Goal: Information Seeking & Learning: Find specific page/section

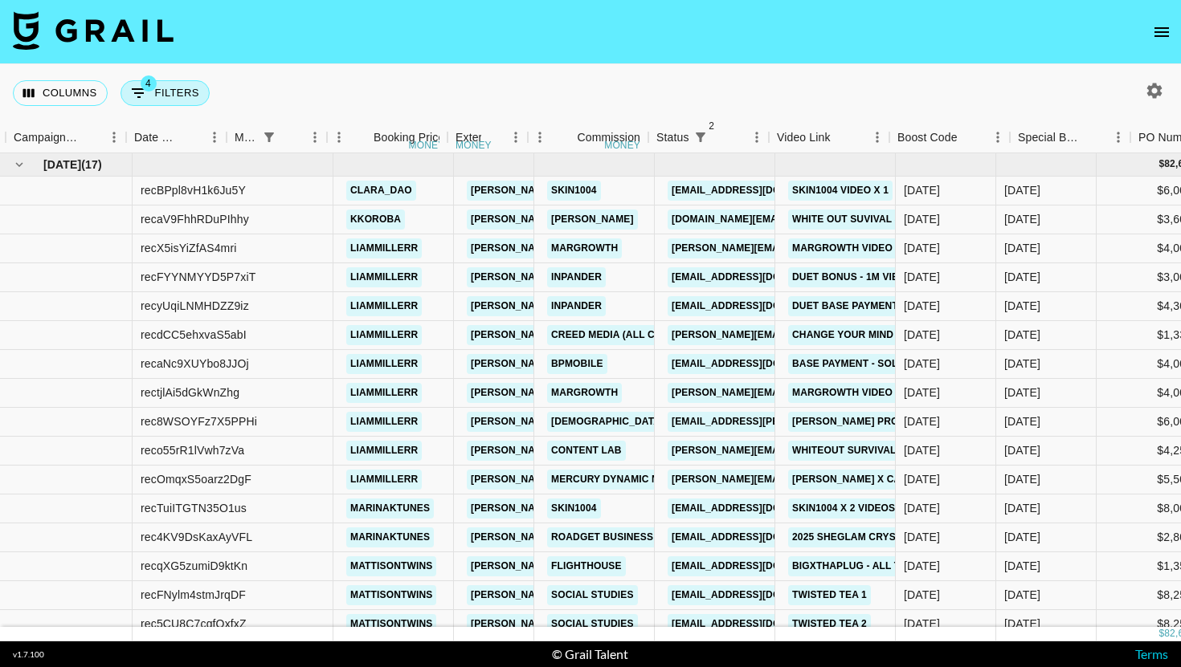
drag, startPoint x: 0, startPoint y: 0, endPoint x: 165, endPoint y: 94, distance: 190.3
click at [165, 94] on button "4 Filters" at bounding box center [164, 93] width 89 height 26
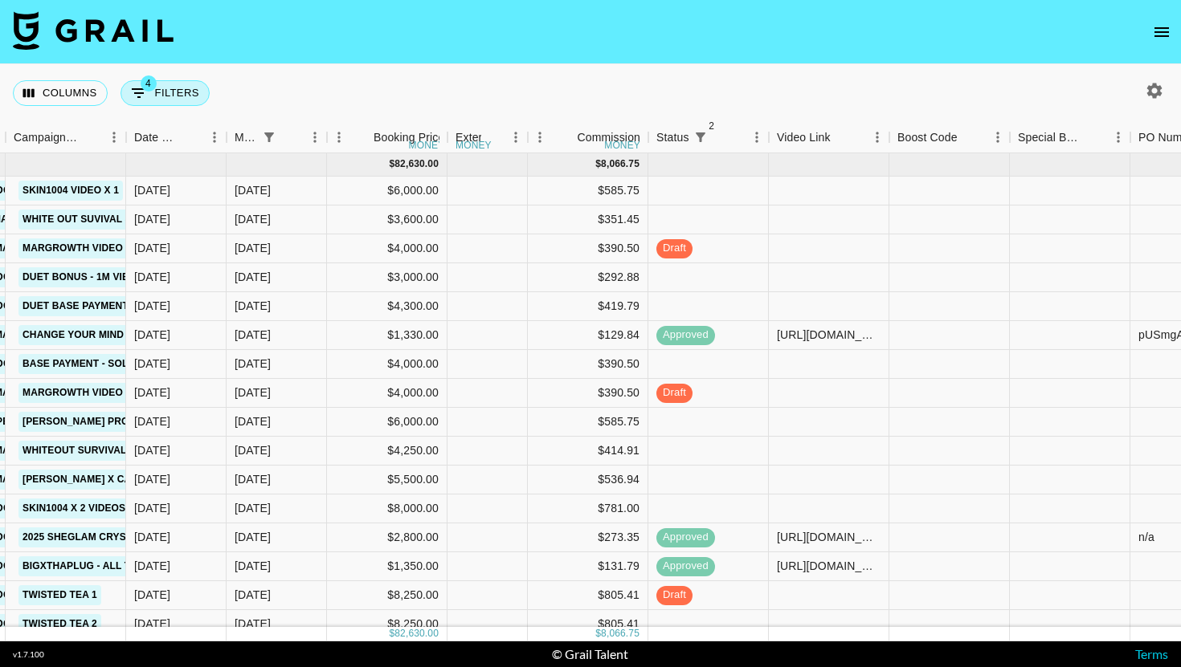
select select "managerIds"
select select "status"
select select "not"
select select "declined"
select select "status"
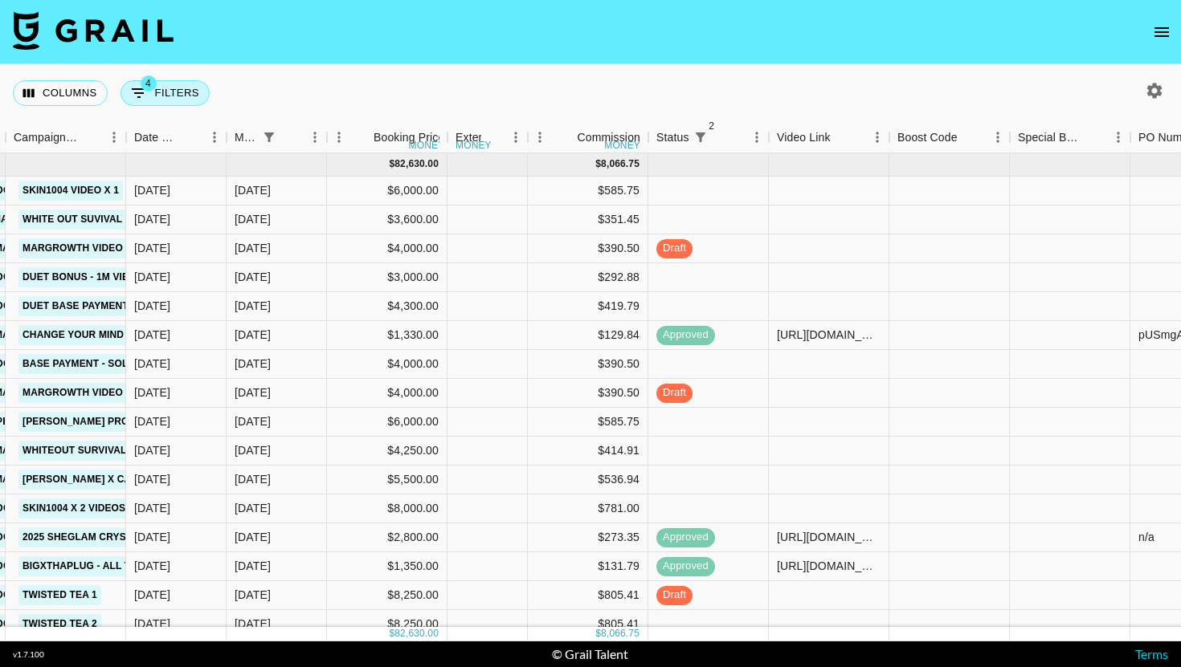
select select "not"
select select "cancelled"
select select "monthDue2"
select select "[DATE]"
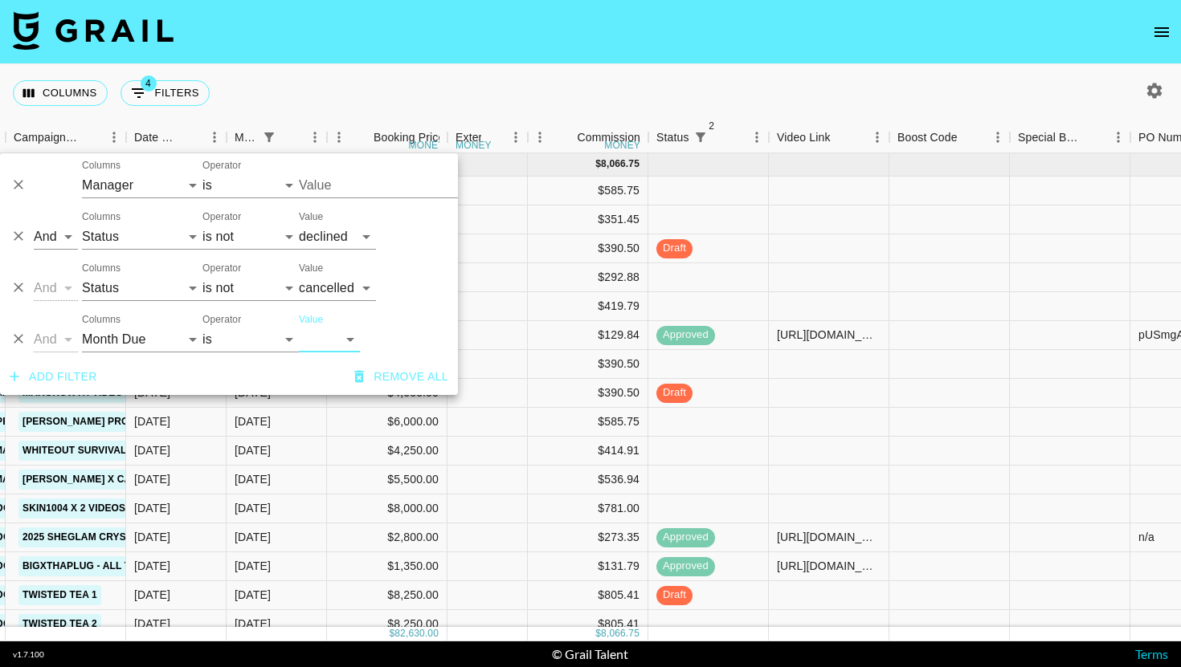
type input "[PERSON_NAME][EMAIL_ADDRESS][DOMAIN_NAME]"
click at [9, 337] on button "Delete" at bounding box center [18, 339] width 24 height 24
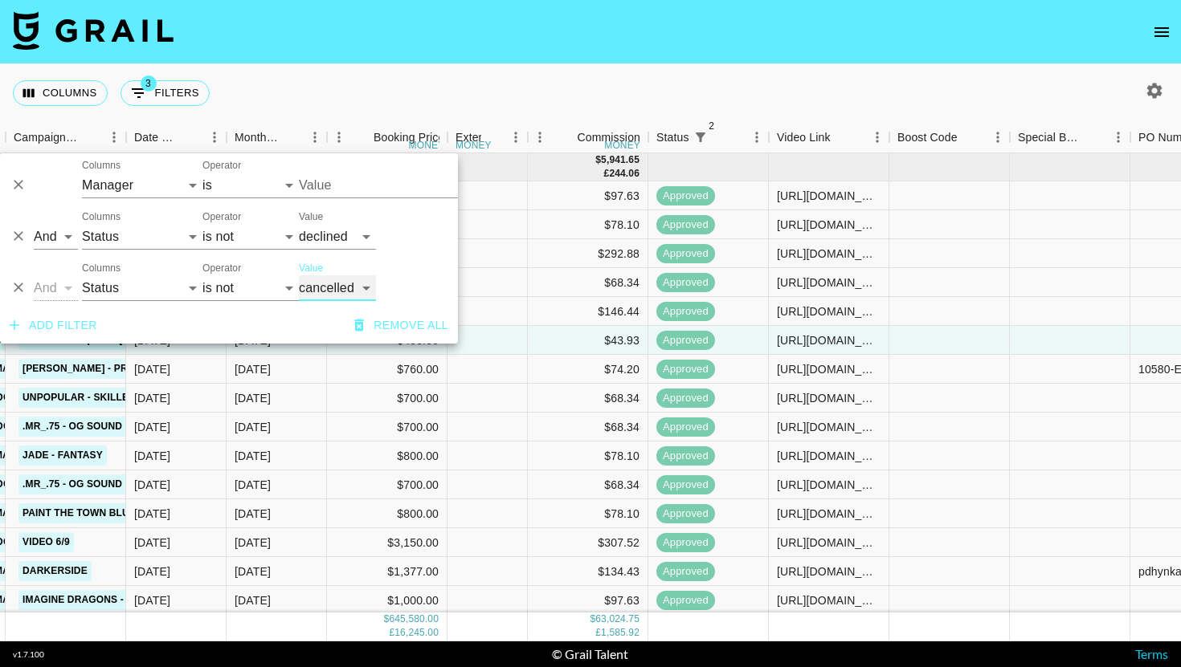
type input "[PERSON_NAME][EMAIL_ADDRESS][DOMAIN_NAME]"
click at [83, 325] on button "Add filter" at bounding box center [53, 326] width 100 height 30
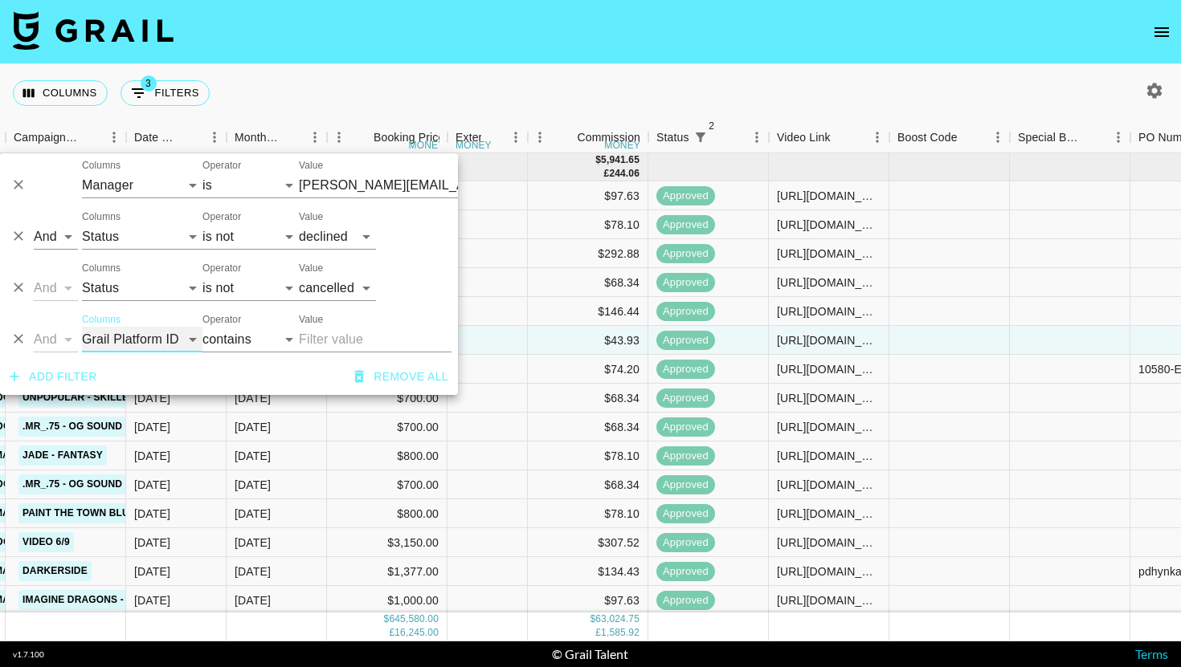
click at [159, 327] on select "Grail Platform ID Airtable ID Talent Manager Client [PERSON_NAME] Campaign (Typ…" at bounding box center [142, 340] width 120 height 26
select select "talentName"
click at [316, 337] on input "Value" at bounding box center [375, 340] width 153 height 26
type input "[PERSON_NAME][EMAIL_ADDRESS][DOMAIN_NAME]"
type input "li"
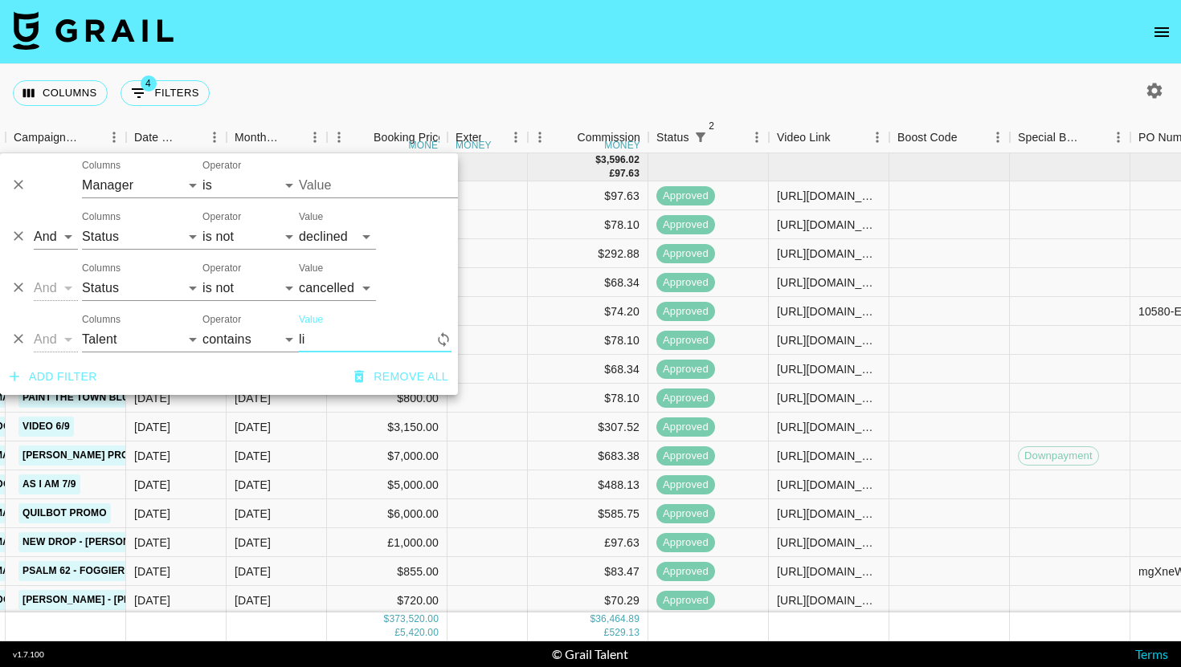
type input "[PERSON_NAME][EMAIL_ADDRESS][DOMAIN_NAME]"
type input "liammi"
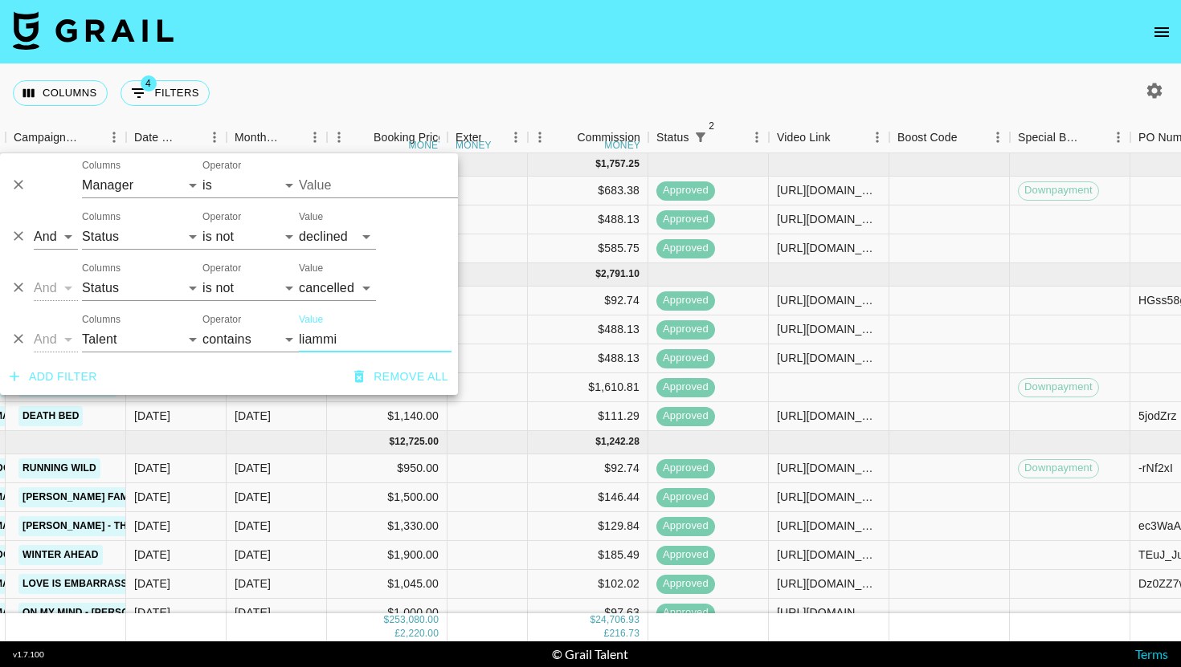
type input "[PERSON_NAME][EMAIL_ADDRESS][DOMAIN_NAME]"
type input "liammi"
click at [742, 80] on div "Columns 4 Filters + Booking" at bounding box center [590, 93] width 1181 height 58
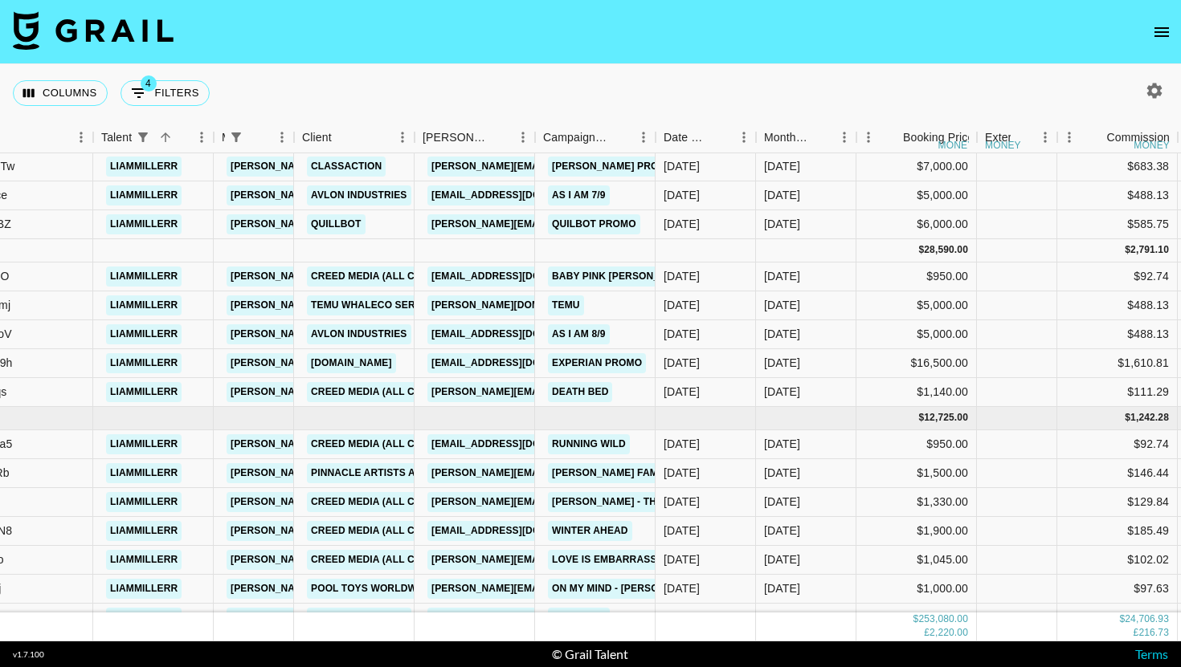
scroll to position [0, 240]
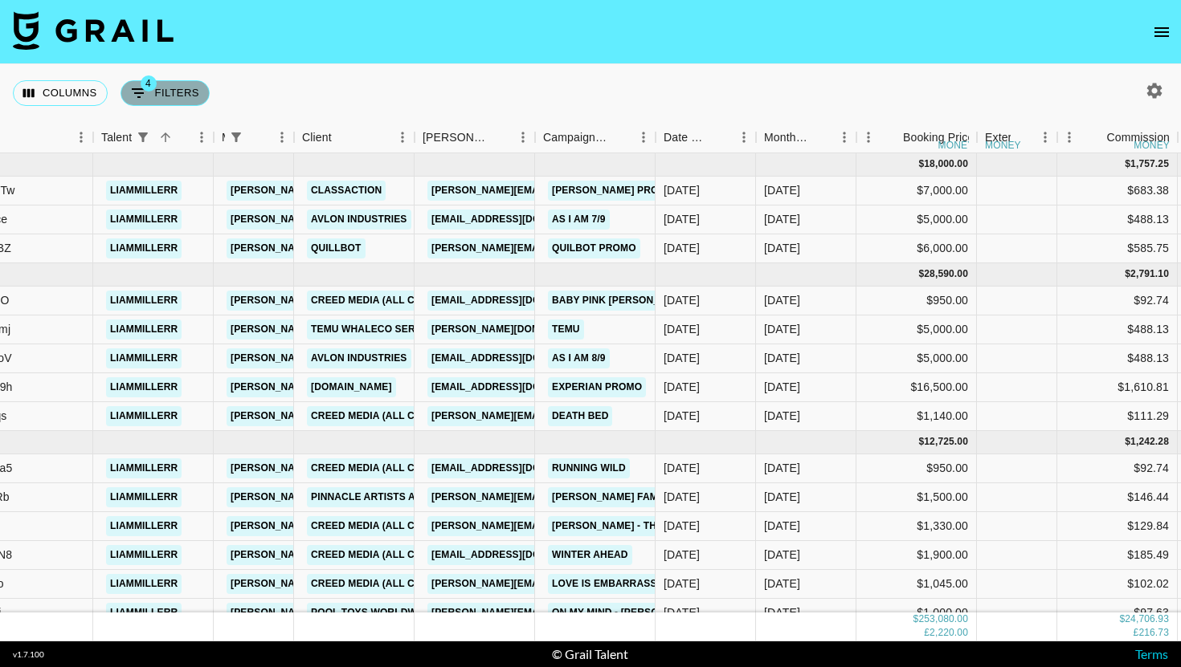
click at [156, 89] on button "4 Filters" at bounding box center [164, 93] width 89 height 26
select select "managerIds"
select select "status"
select select "not"
select select "declined"
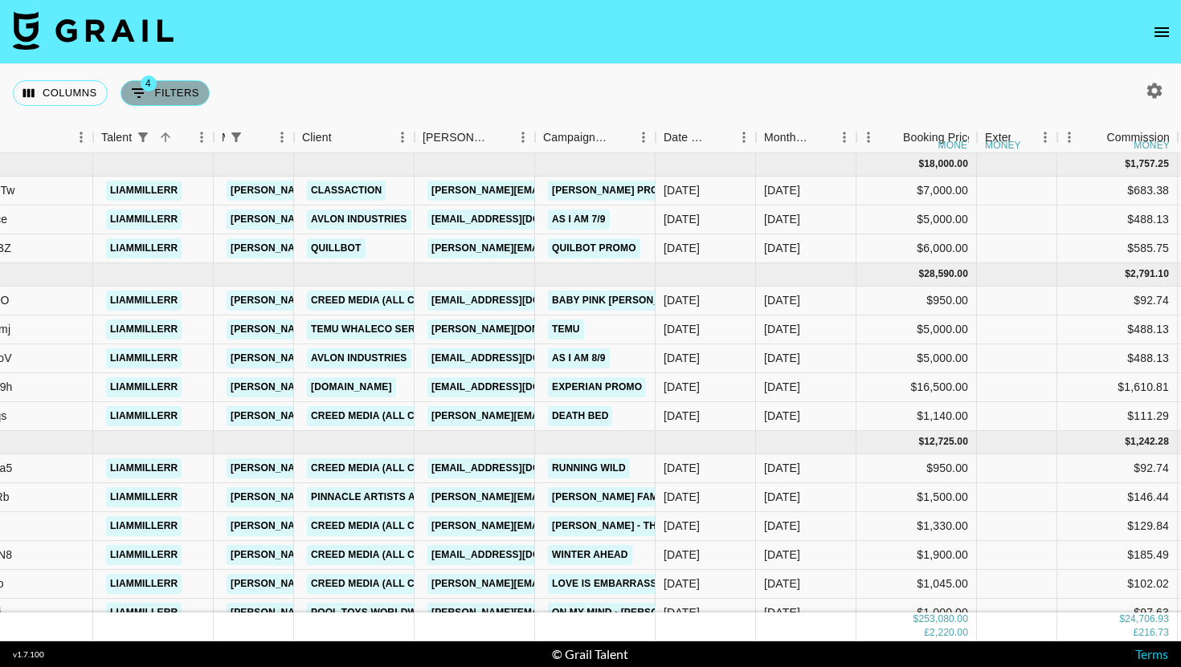
select select "status"
select select "not"
select select "cancelled"
select select "talentName"
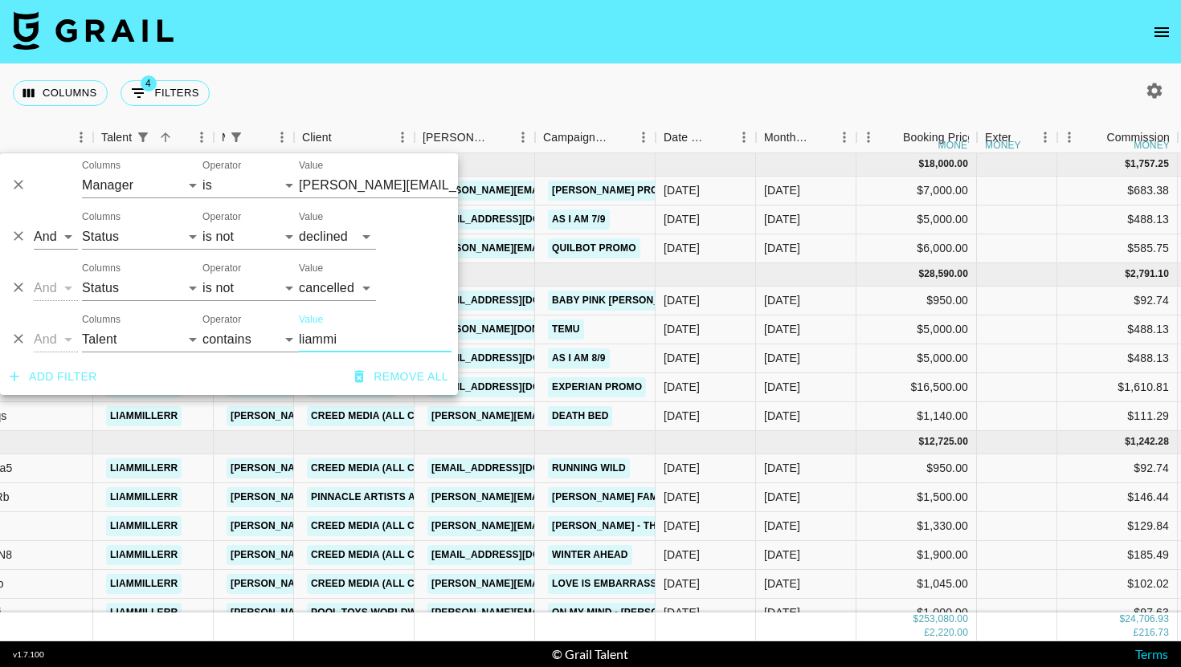
click at [9, 341] on button "Delete" at bounding box center [18, 339] width 24 height 24
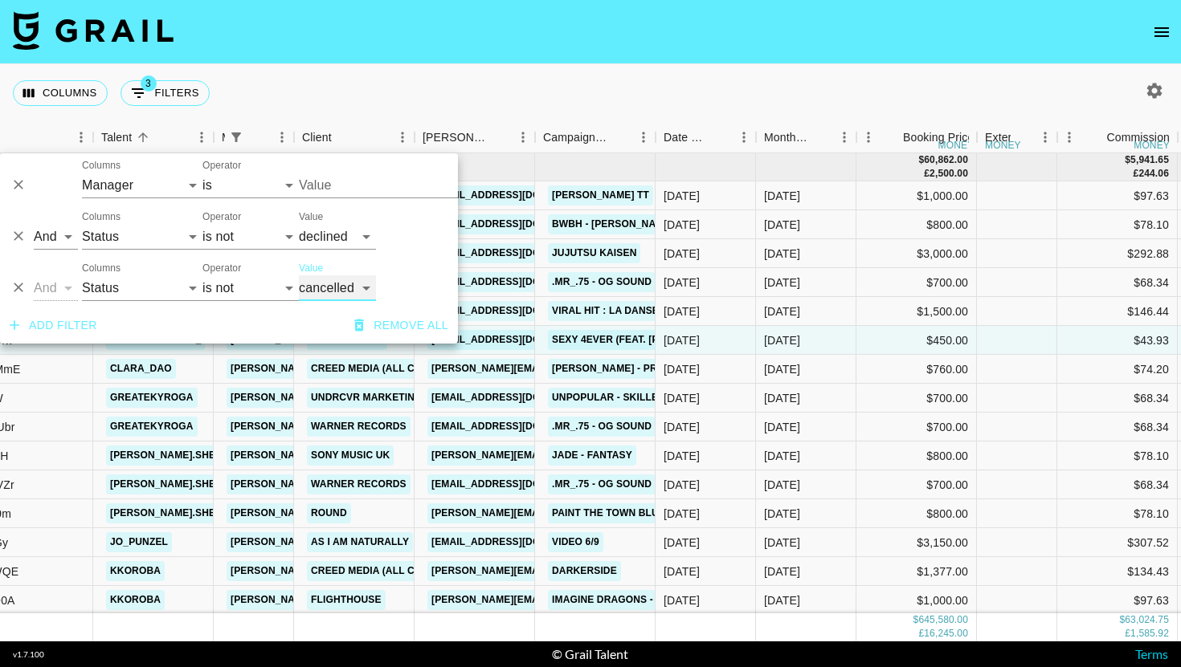
type input "[PERSON_NAME][EMAIL_ADDRESS][DOMAIN_NAME]"
click at [84, 320] on button "Add filter" at bounding box center [53, 326] width 100 height 30
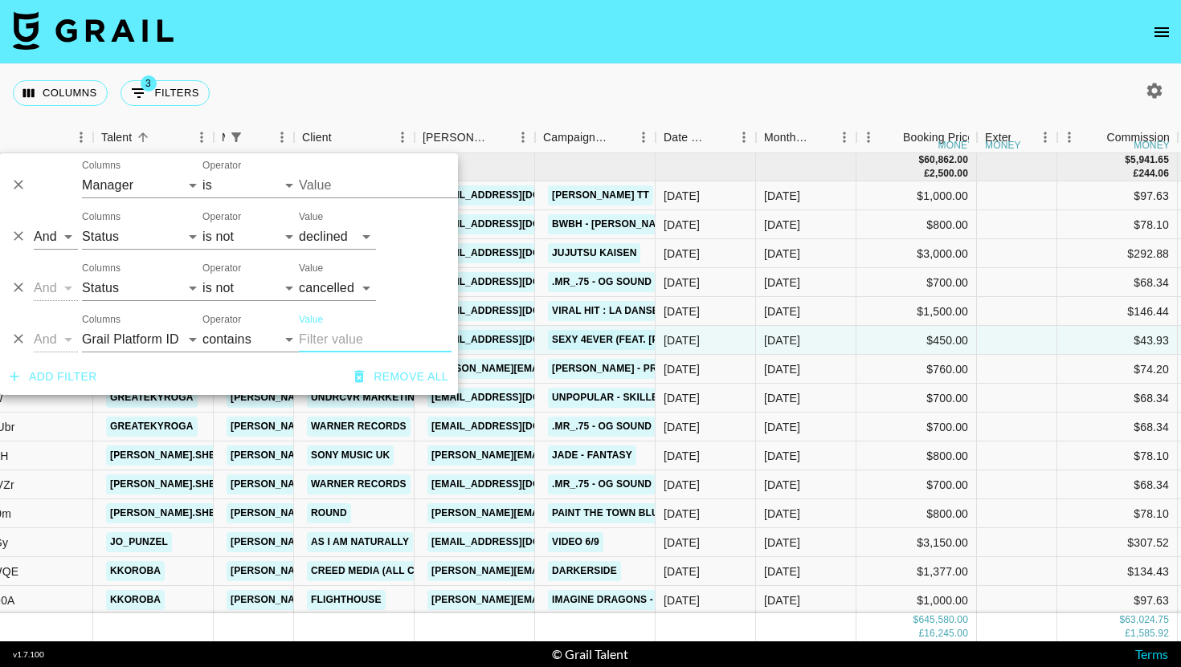
type input "[PERSON_NAME][EMAIL_ADDRESS][DOMAIN_NAME]"
click at [134, 334] on select "Grail Platform ID Airtable ID Talent Manager Client [PERSON_NAME] Campaign (Typ…" at bounding box center [142, 340] width 120 height 26
select select "clientId"
select select "is"
click at [358, 343] on input "Value" at bounding box center [407, 339] width 217 height 25
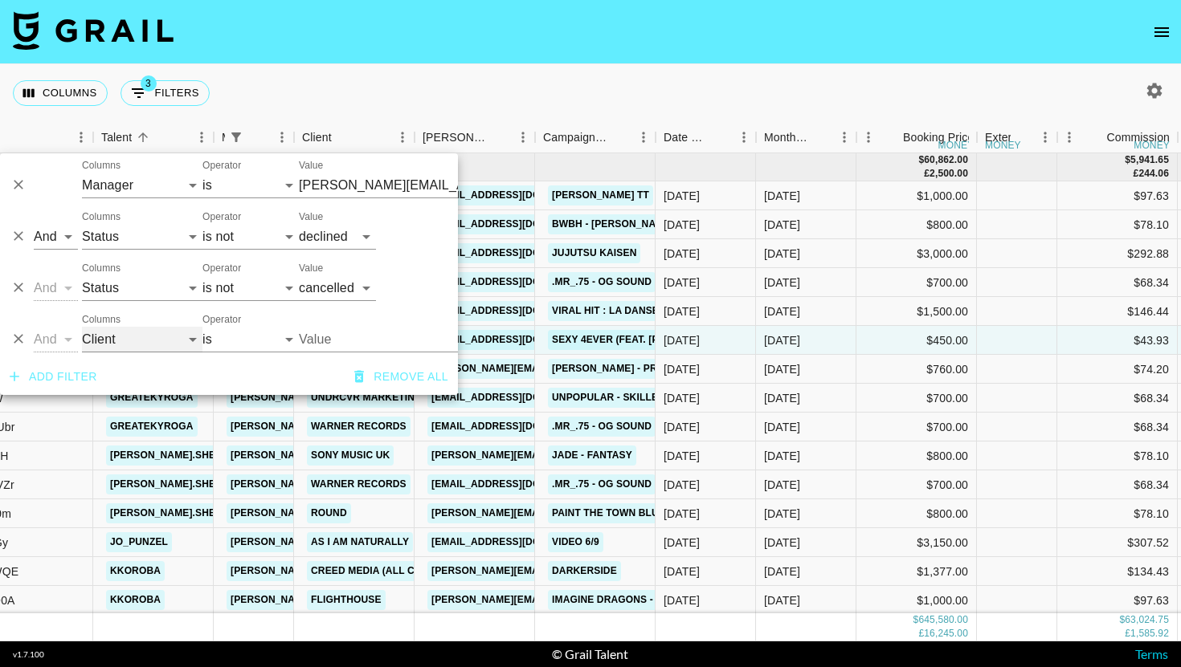
click at [149, 345] on select "Grail Platform ID Airtable ID Talent Manager Client [PERSON_NAME] Campaign (Typ…" at bounding box center [142, 340] width 120 height 26
click at [158, 336] on select "Grail Platform ID Airtable ID Talent Manager Client [PERSON_NAME] Campaign (Typ…" at bounding box center [142, 340] width 120 height 26
click at [378, 344] on input "Value" at bounding box center [407, 339] width 217 height 25
click at [372, 340] on input "Value" at bounding box center [407, 339] width 217 height 25
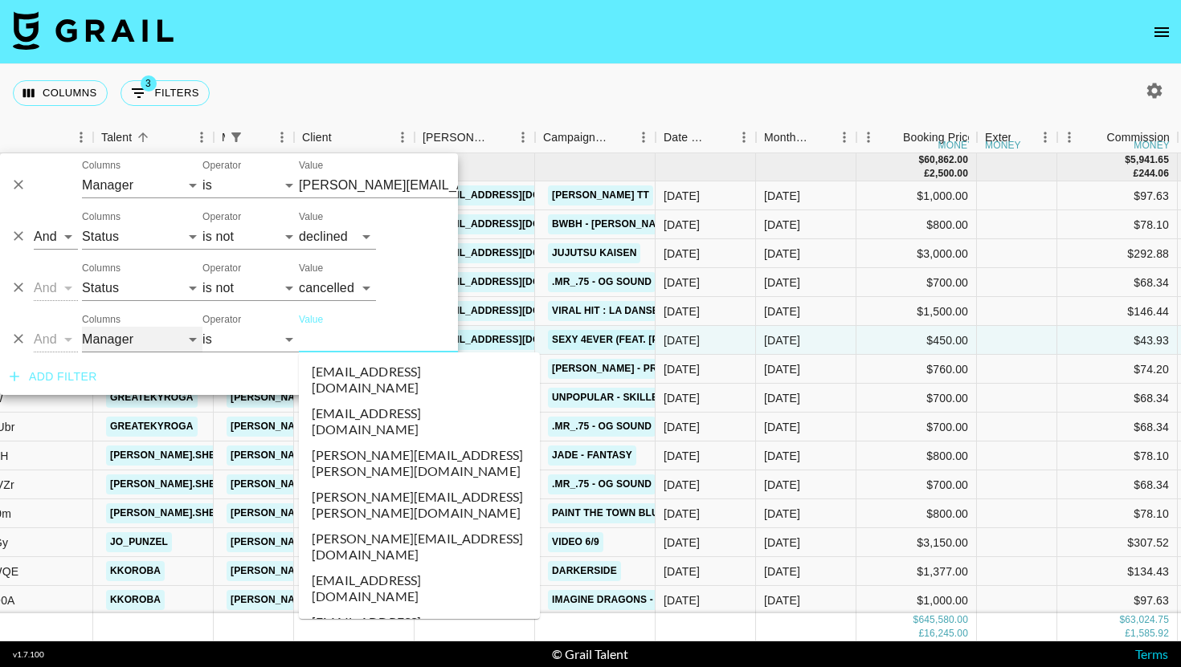
click at [139, 344] on select "Grail Platform ID Airtable ID Talent Manager Client [PERSON_NAME] Campaign (Typ…" at bounding box center [142, 340] width 120 height 26
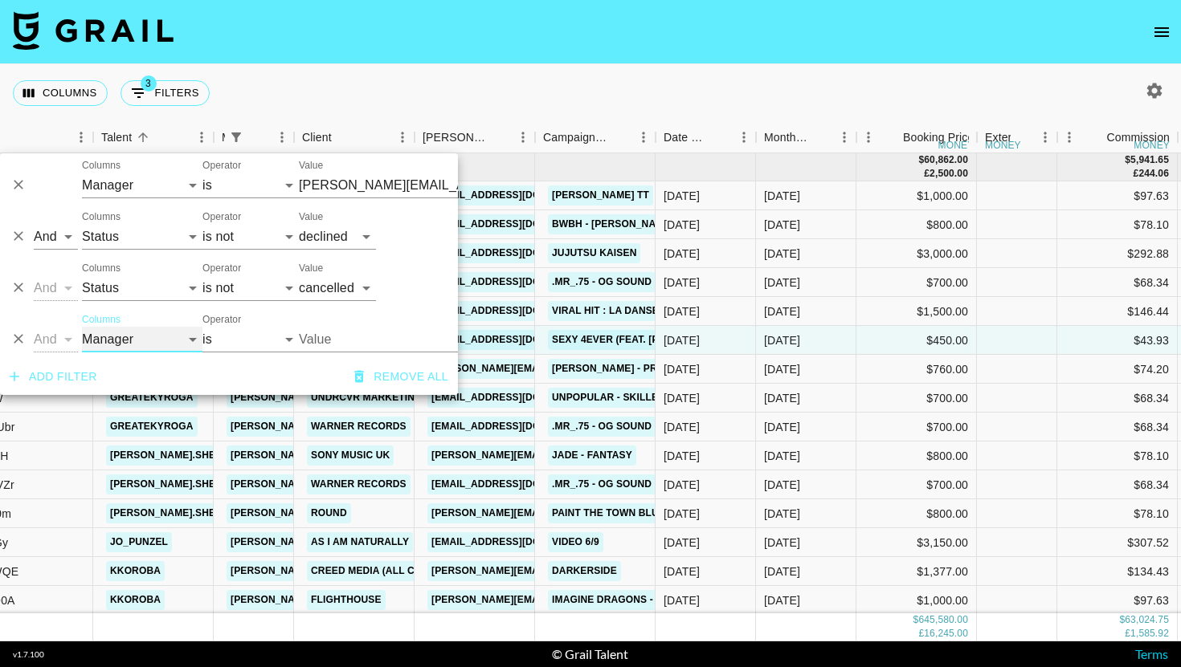
select select "clientId"
click at [304, 341] on input "Value" at bounding box center [407, 339] width 217 height 25
click at [305, 341] on input "Value" at bounding box center [407, 339] width 217 height 25
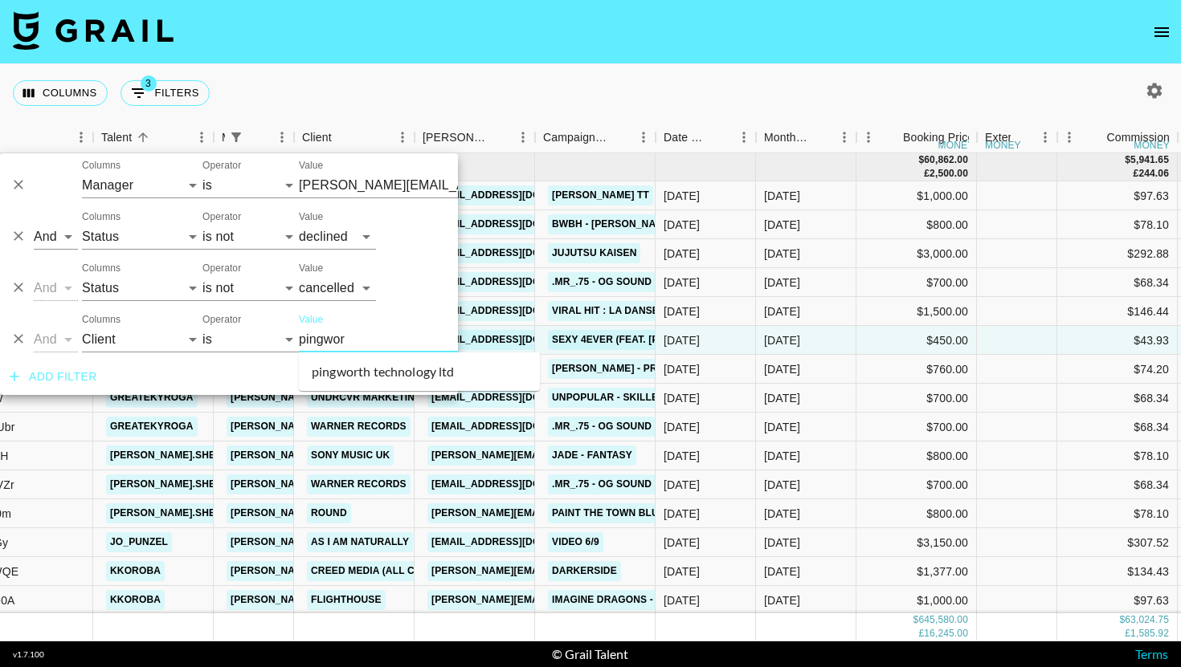
type input "pingwort"
click at [343, 381] on li "pingworth technology ltd" at bounding box center [419, 372] width 241 height 26
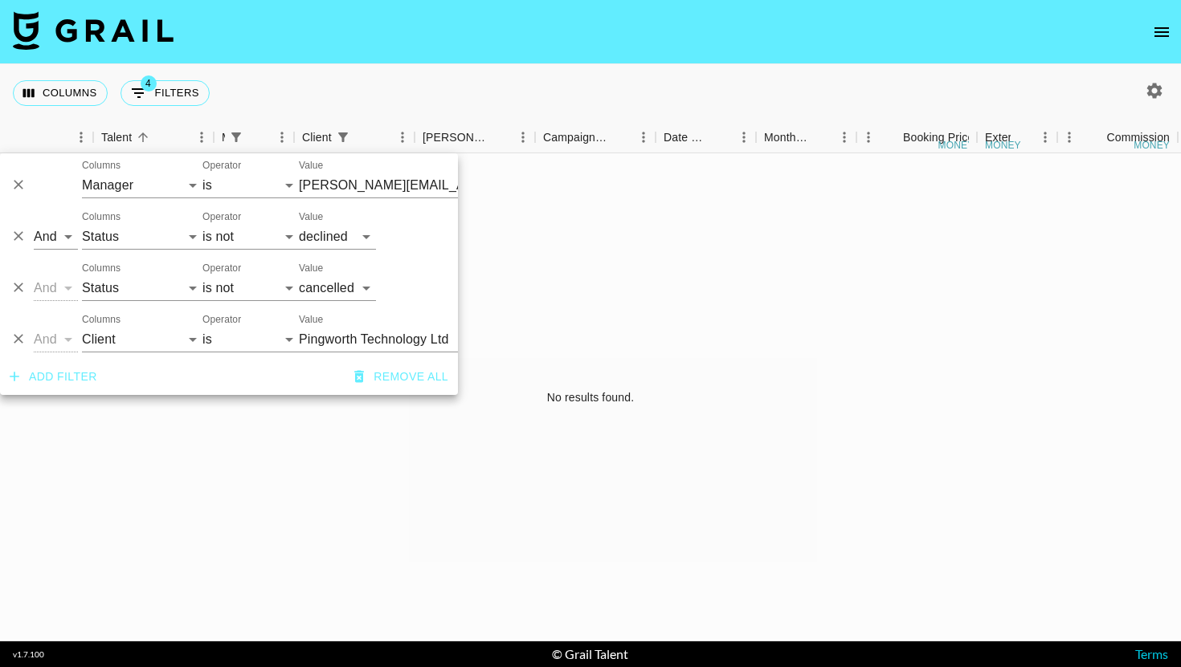
click at [1140, 79] on div at bounding box center [1153, 90] width 27 height 27
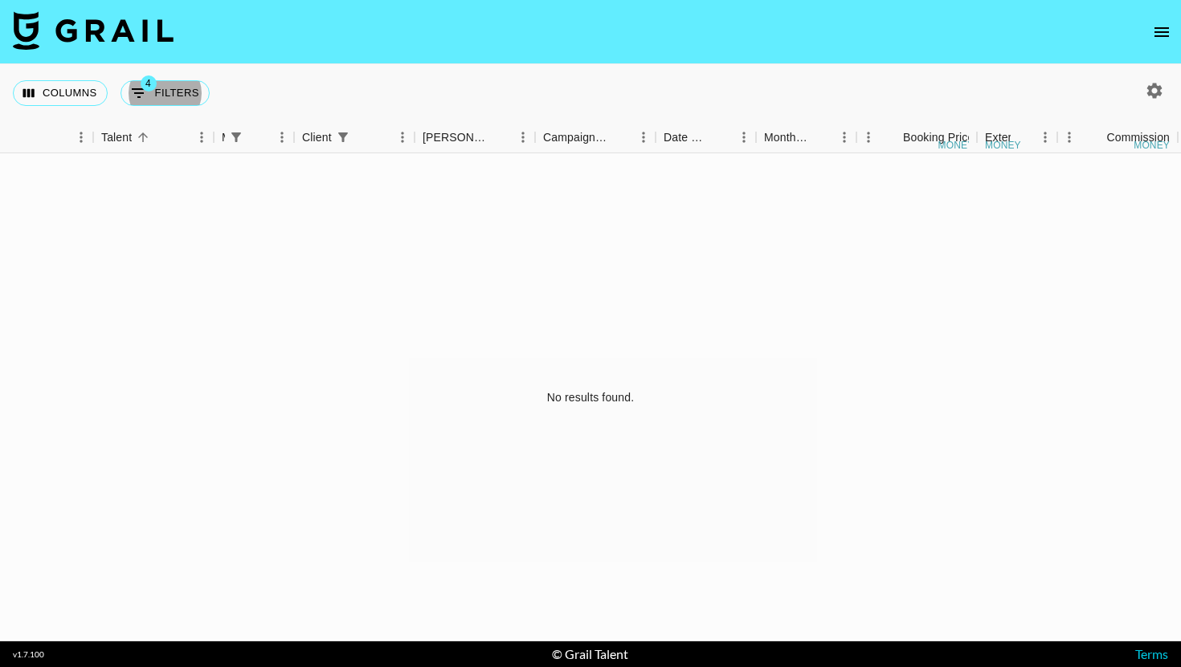
click at [1140, 84] on div at bounding box center [1153, 90] width 27 height 27
click at [1155, 86] on icon "button" at bounding box center [1154, 90] width 15 height 15
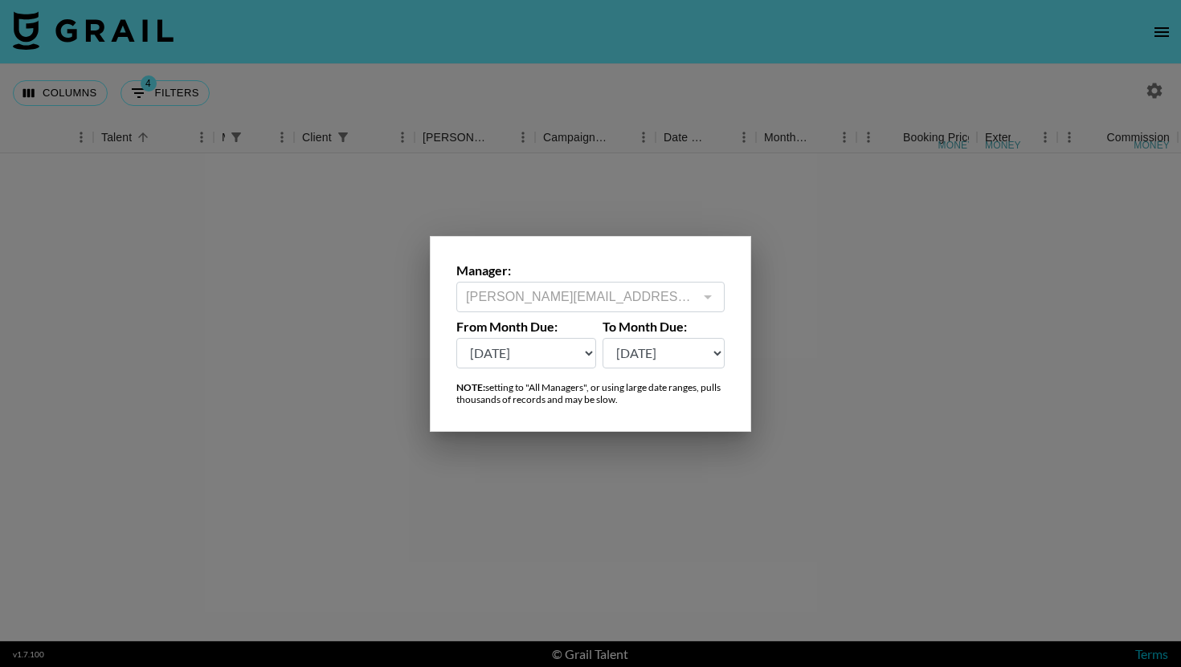
click at [547, 357] on select "[DATE] Aug '[DATE] Jun '[DATE] Apr '[DATE] Feb '[DATE] Dec '[DATE] Oct '[DATE] …" at bounding box center [526, 353] width 140 height 31
select select "[DATE]"
click at [226, 129] on div at bounding box center [590, 333] width 1181 height 667
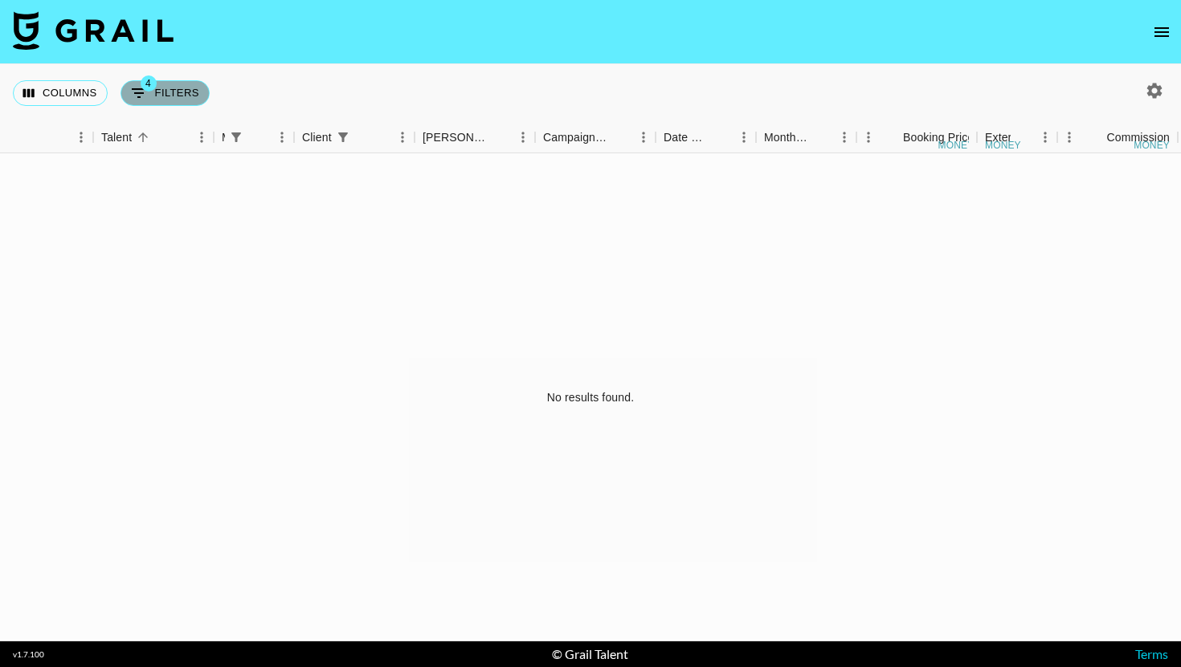
click at [183, 102] on button "4 Filters" at bounding box center [164, 93] width 89 height 26
select select "managerIds"
select select "status"
select select "not"
select select "declined"
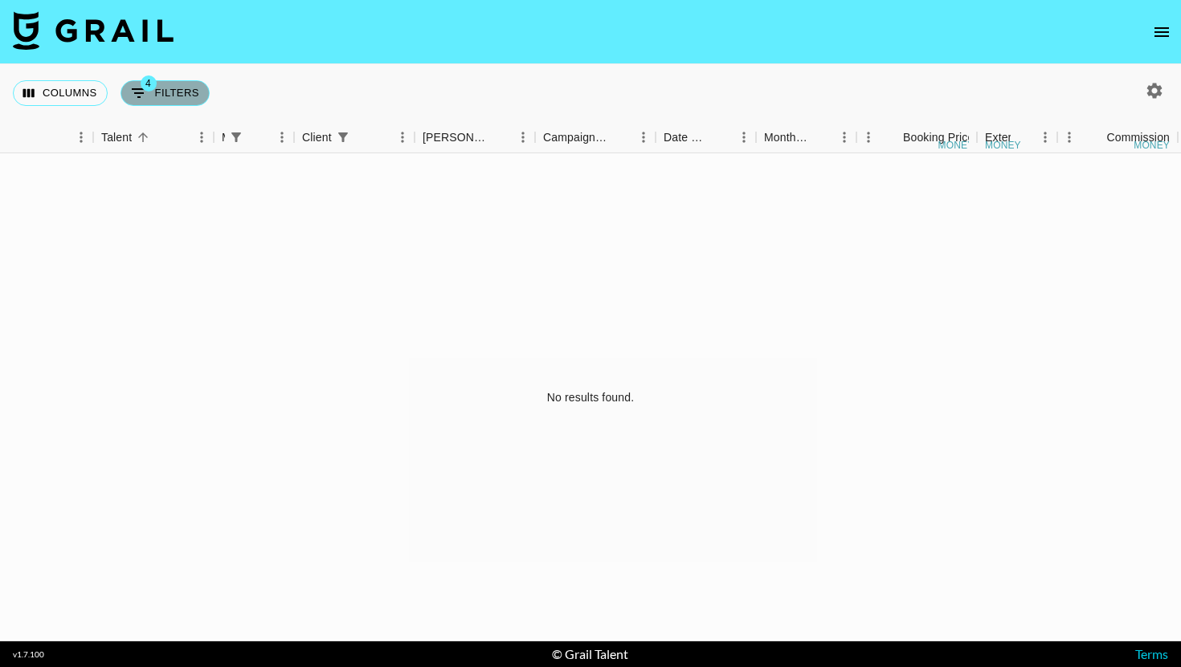
select select "status"
select select "not"
select select "cancelled"
select select "clientId"
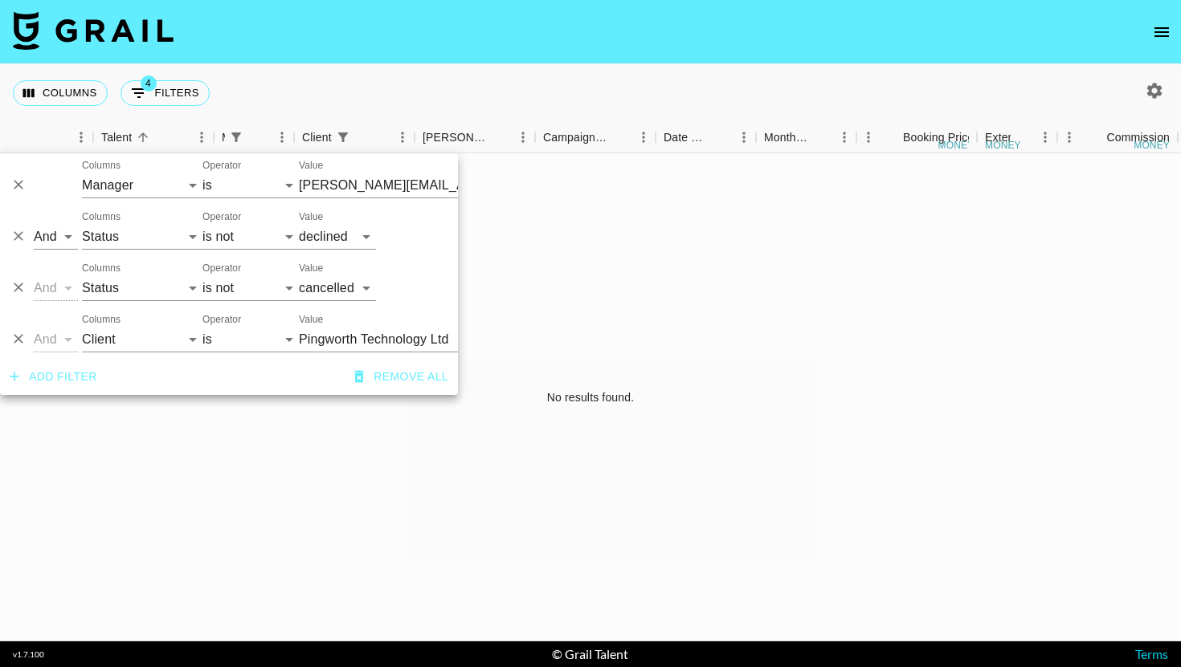
click at [348, 344] on input "Pingworth Technology Ltd" at bounding box center [397, 339] width 196 height 25
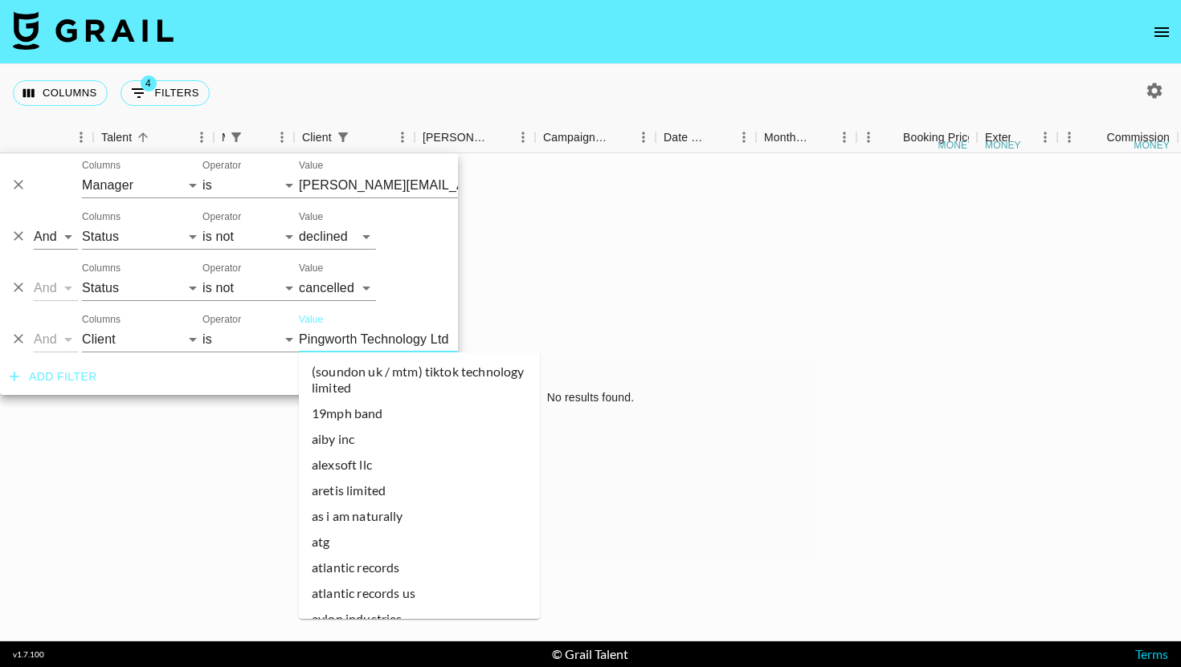
scroll to position [1584, 0]
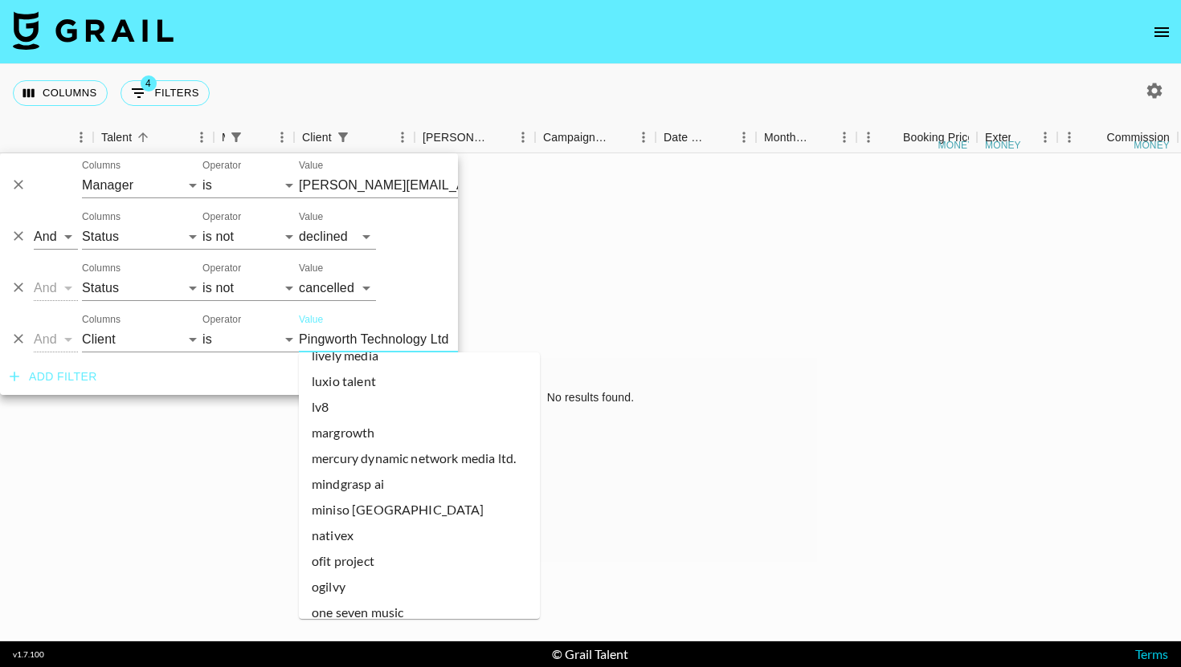
click at [348, 344] on input "Pingworth Technology Ltd" at bounding box center [397, 339] width 196 height 25
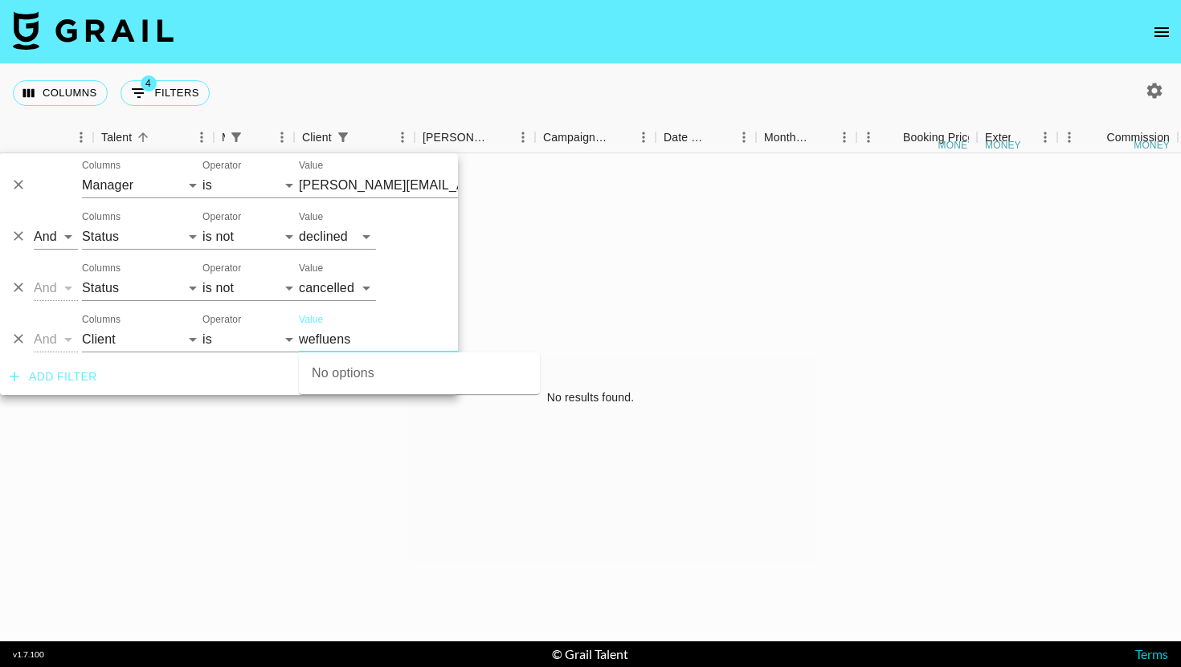
type input "Pingworth Technology Ltd"
click at [669, 290] on div "No results found." at bounding box center [590, 397] width 1181 height 488
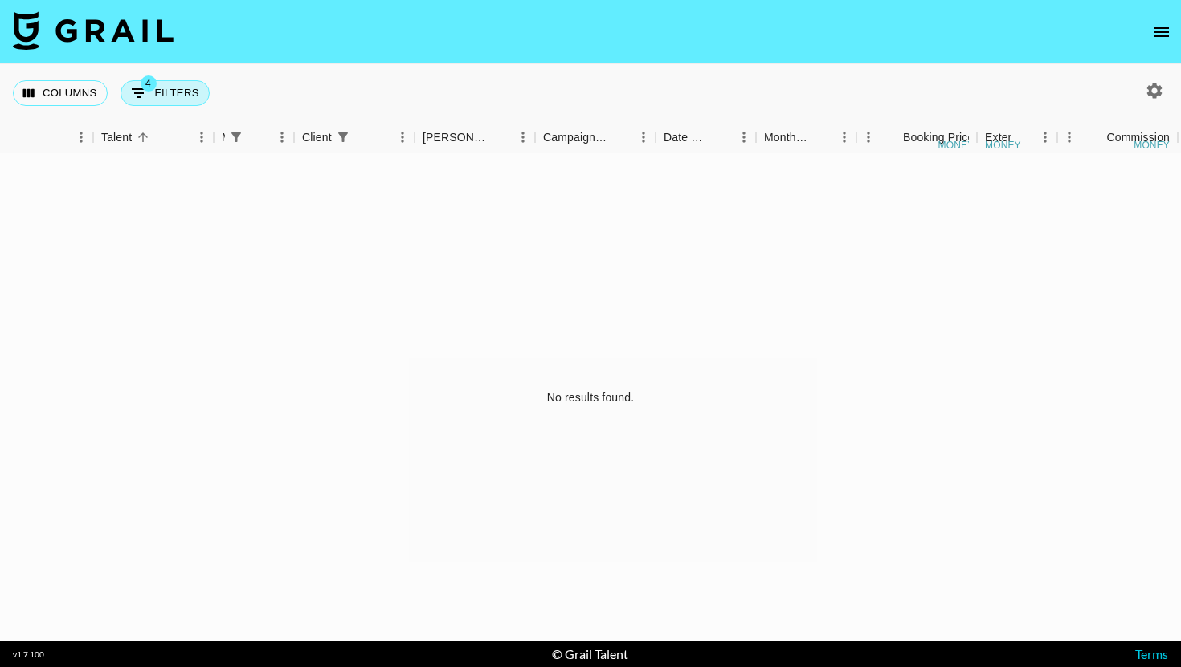
click at [173, 105] on button "4 Filters" at bounding box center [164, 93] width 89 height 26
select select "managerIds"
select select "status"
select select "not"
select select "declined"
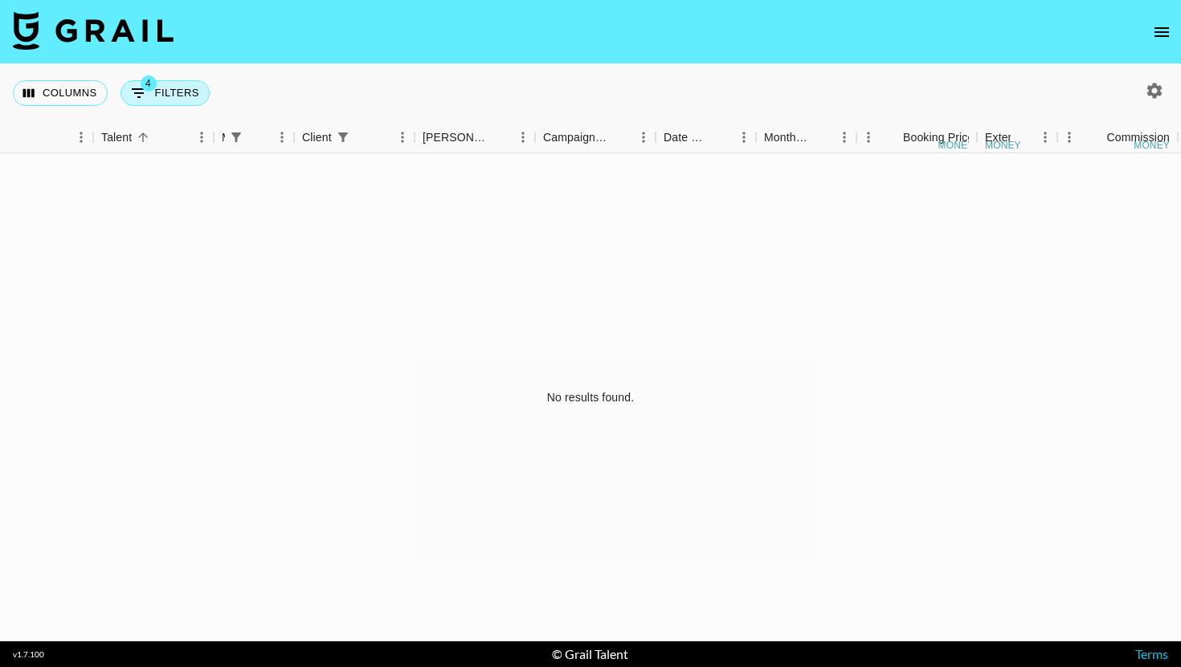
select select "status"
select select "not"
select select "cancelled"
select select "clientId"
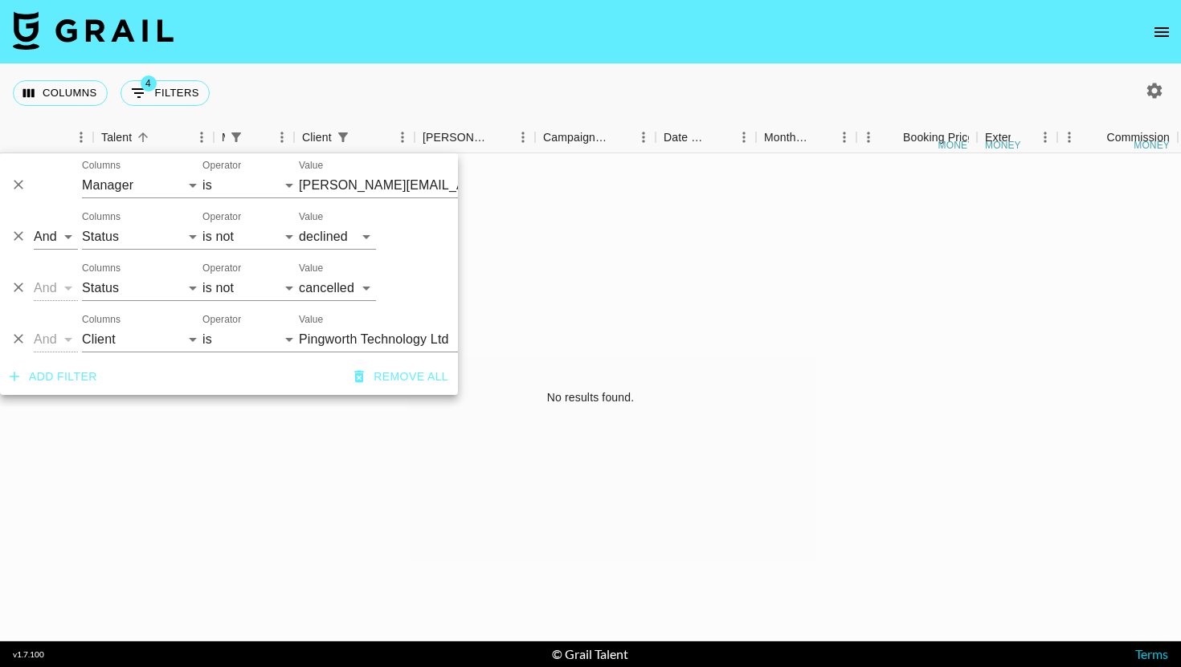
click at [10, 341] on icon "Delete" at bounding box center [18, 339] width 16 height 16
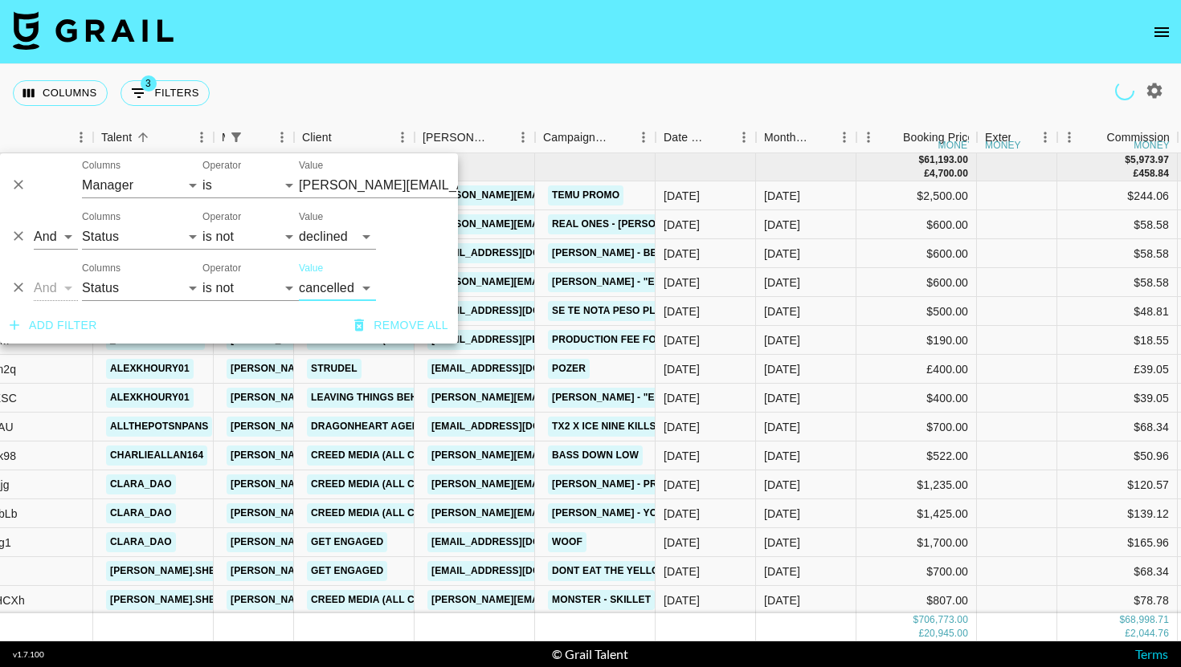
click at [71, 318] on button "Add filter" at bounding box center [53, 326] width 100 height 30
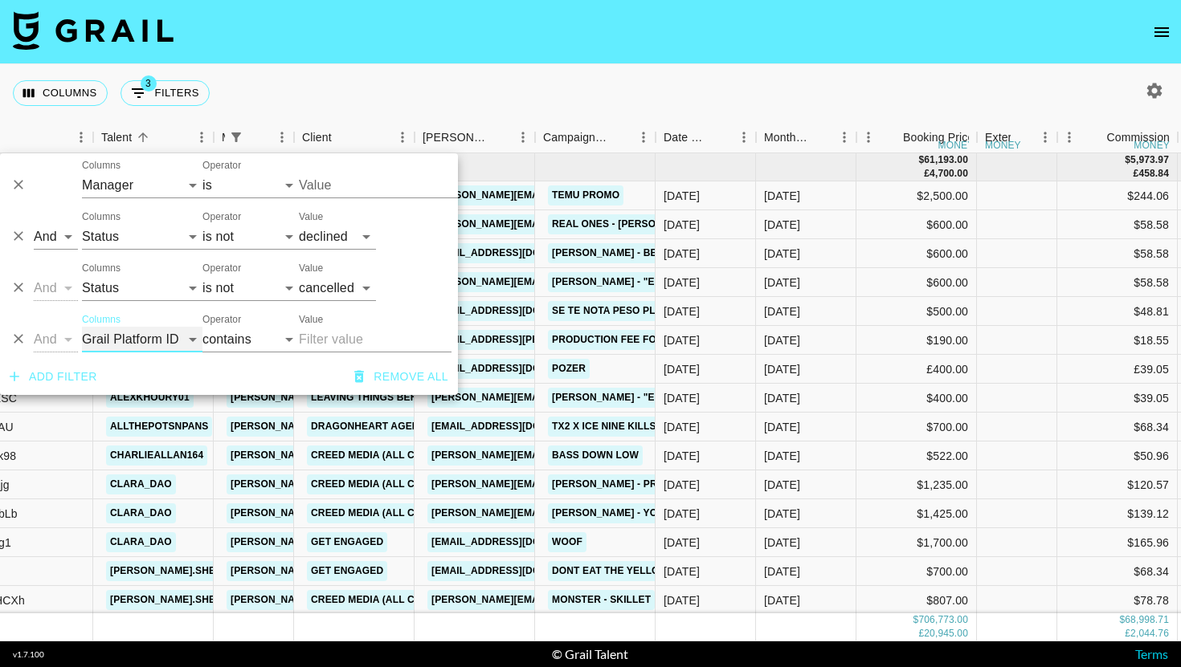
click at [142, 342] on select "Grail Platform ID Airtable ID Talent Manager Client [PERSON_NAME] Campaign (Typ…" at bounding box center [142, 340] width 120 height 26
type input "[PERSON_NAME][EMAIL_ADDRESS][DOMAIN_NAME]"
select select "clientId"
select select "is"
click at [345, 337] on input "Value" at bounding box center [407, 339] width 217 height 25
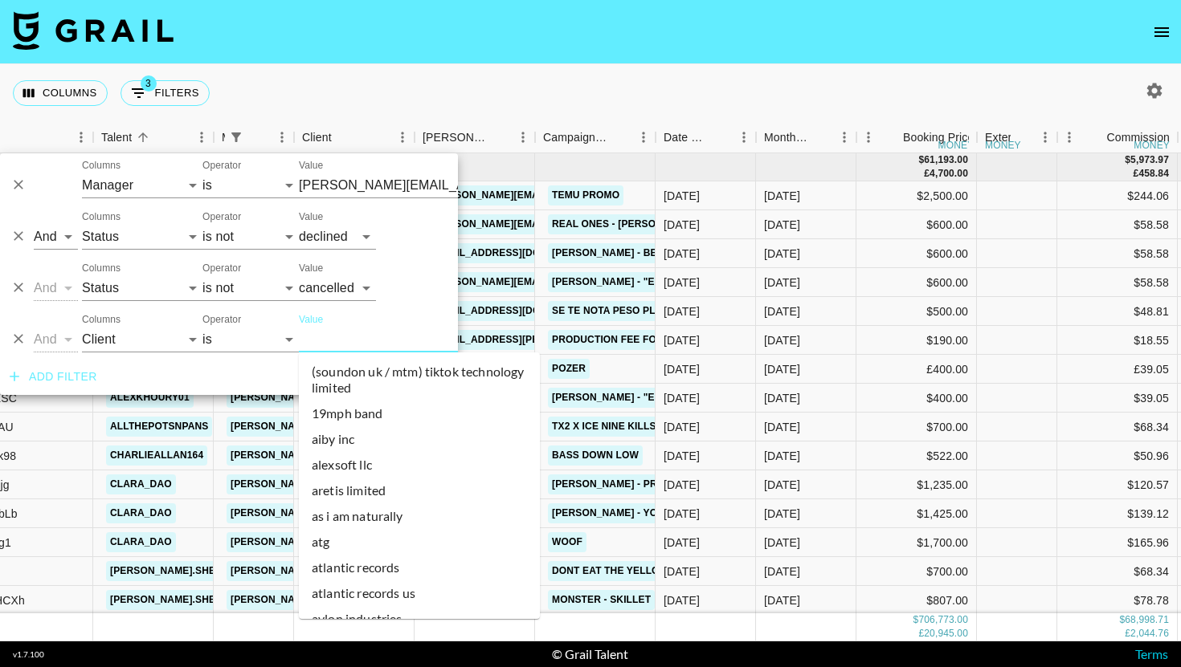
click at [329, 345] on input "Value" at bounding box center [407, 339] width 217 height 25
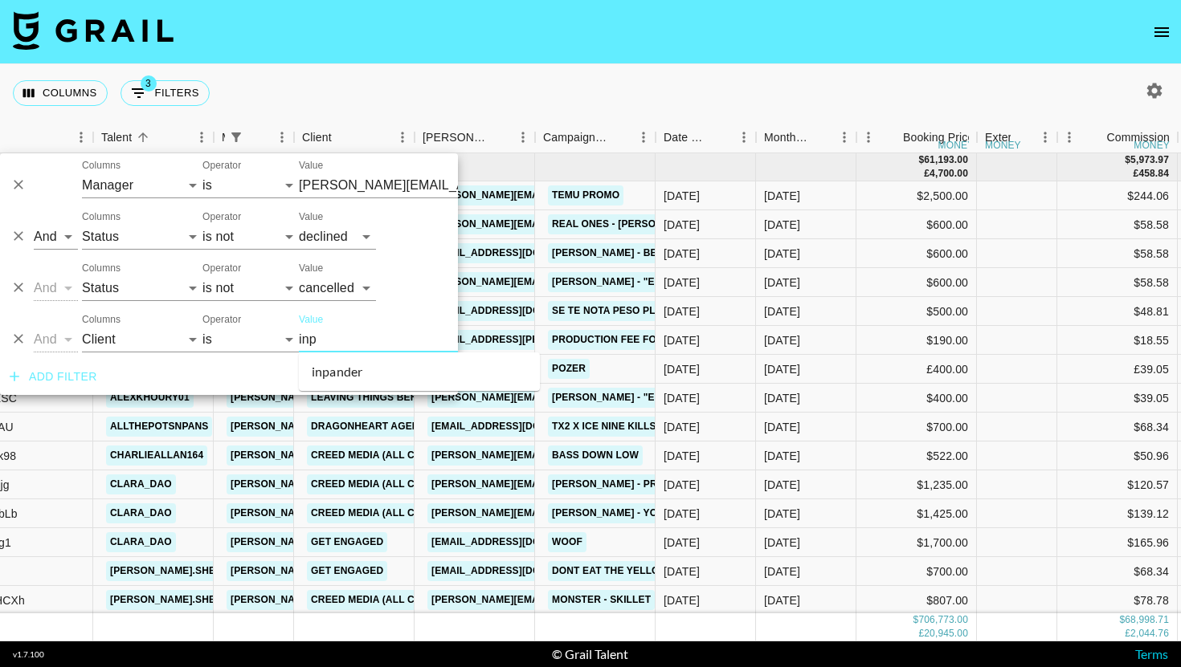
type input "inpa"
click at [351, 368] on li "inpander" at bounding box center [419, 372] width 241 height 26
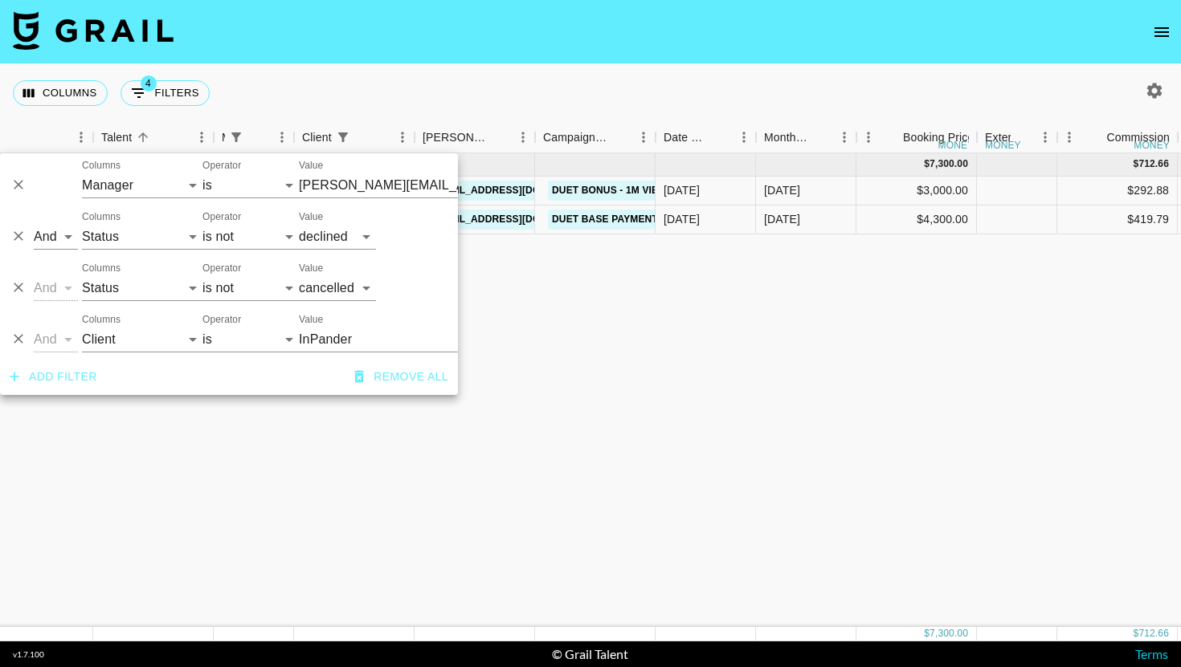
click at [1002, 105] on div "Columns 4 Filters + Booking" at bounding box center [590, 93] width 1181 height 58
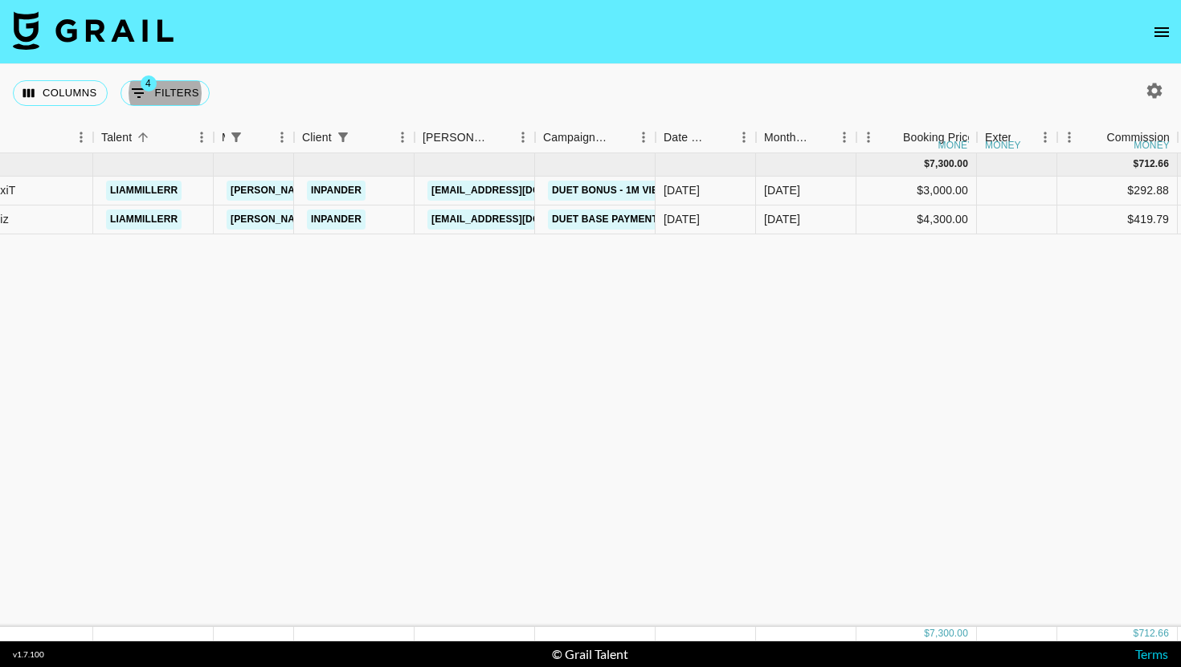
click at [1155, 92] on icon "button" at bounding box center [1153, 90] width 19 height 19
select select "[DATE]"
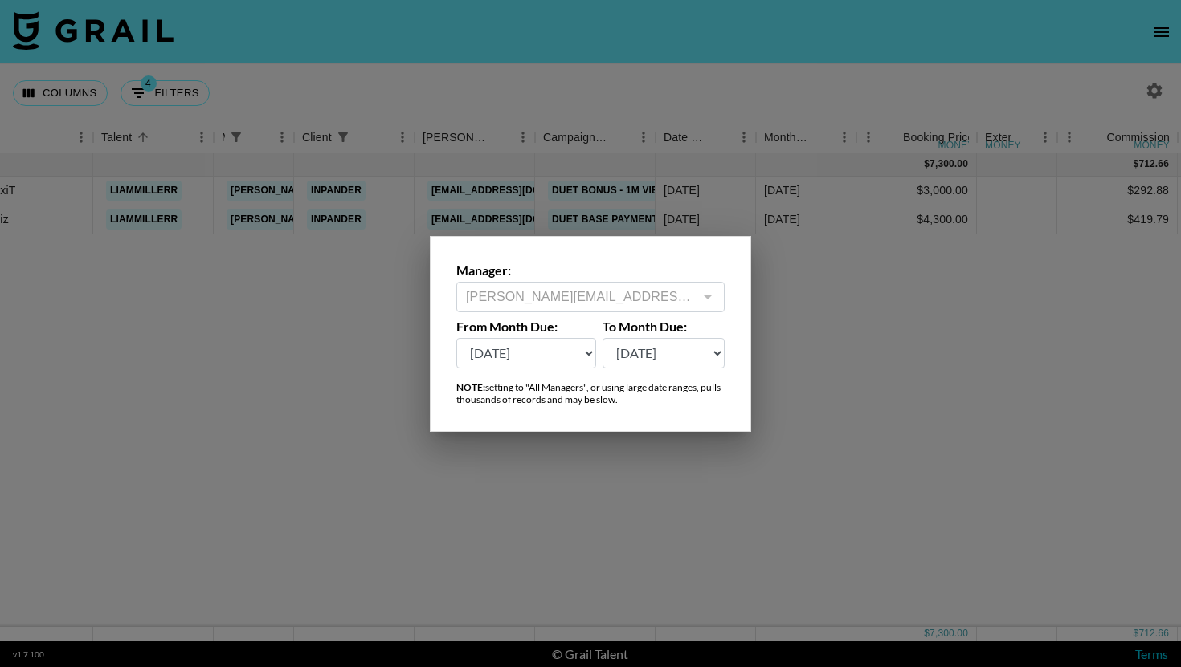
click at [532, 369] on div "Manager: [PERSON_NAME][EMAIL_ADDRESS][DOMAIN_NAME] ​ From Month Due: [DATE] Aug…" at bounding box center [590, 334] width 321 height 196
click at [541, 358] on select "[DATE] Aug '[DATE] Jun '[DATE] Apr '[DATE] Feb '[DATE] Dec '[DATE] Oct '[DATE] …" at bounding box center [526, 353] width 140 height 31
click at [167, 90] on div at bounding box center [590, 333] width 1181 height 667
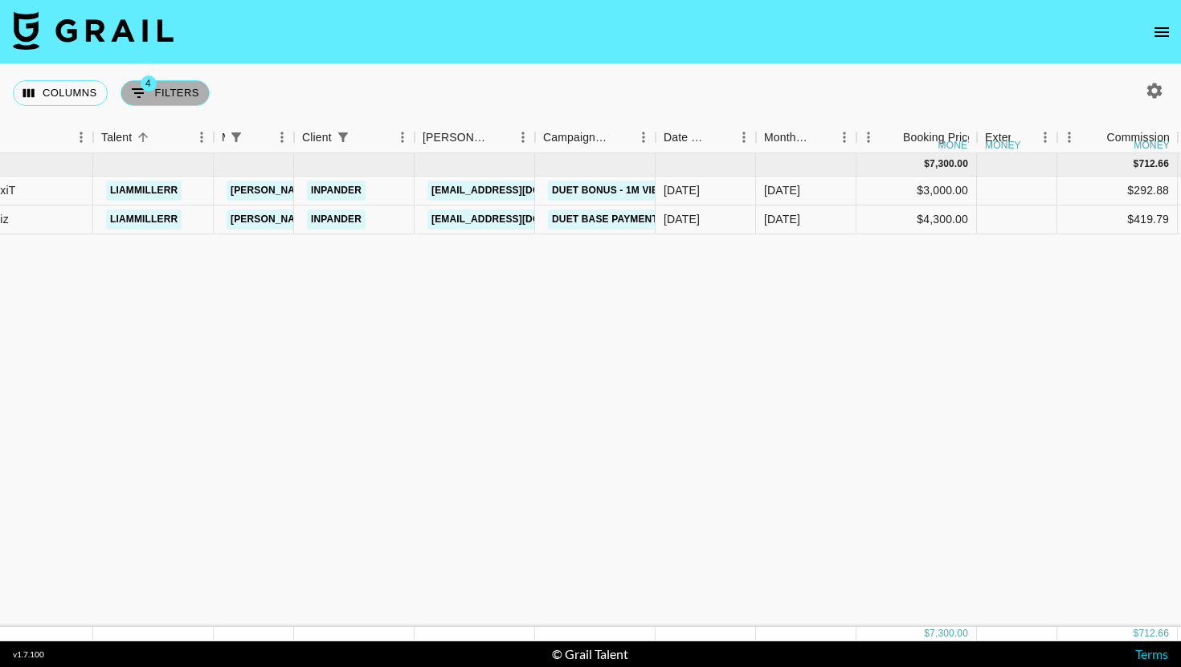
click at [167, 90] on button "4 Filters" at bounding box center [164, 93] width 89 height 26
select select "managerIds"
select select "status"
select select "not"
select select "declined"
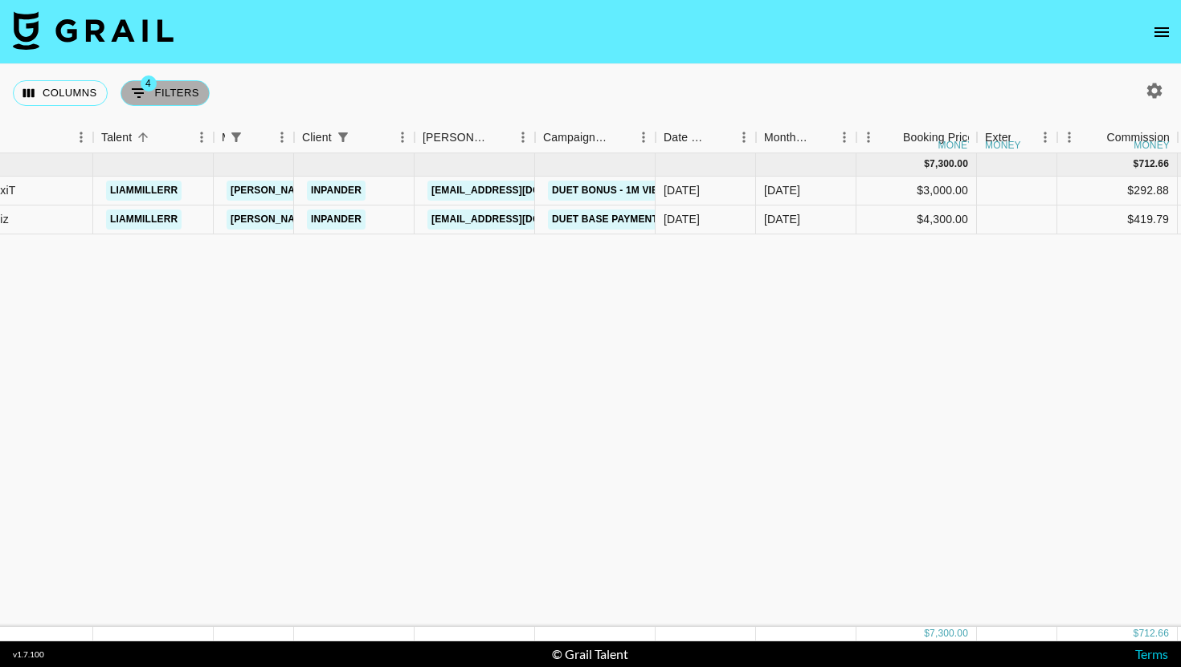
select select "status"
select select "not"
select select "cancelled"
select select "clientId"
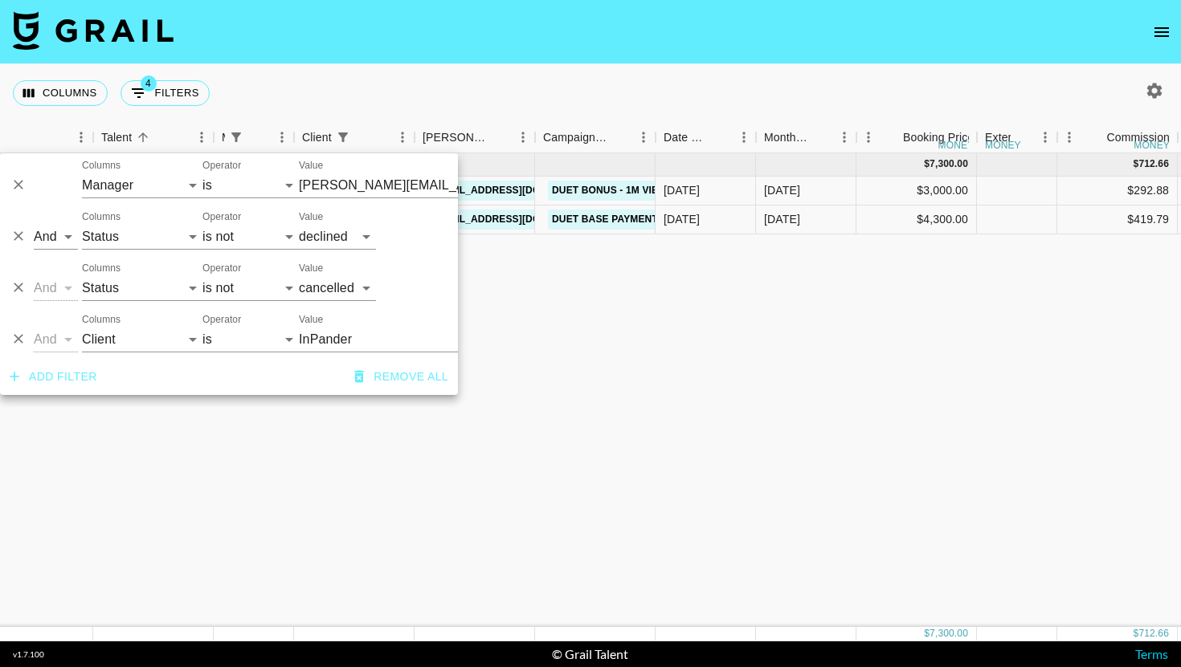
click at [798, 372] on div "[DATE] ( 2 ) $ 7,300.00 $ 712.66 recFYYNMYYD5P7xiT liammillerr [EMAIL_ADDRESS][…" at bounding box center [1163, 390] width 2807 height 474
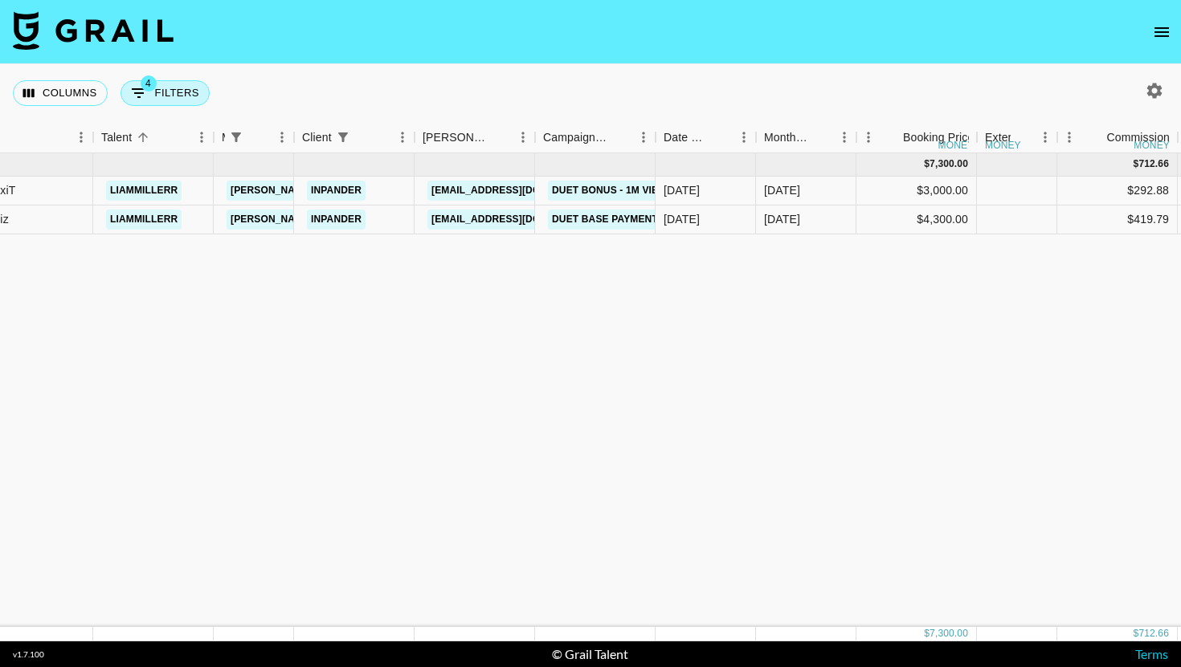
click at [190, 96] on button "4 Filters" at bounding box center [164, 93] width 89 height 26
select select "managerIds"
select select "status"
select select "not"
select select "declined"
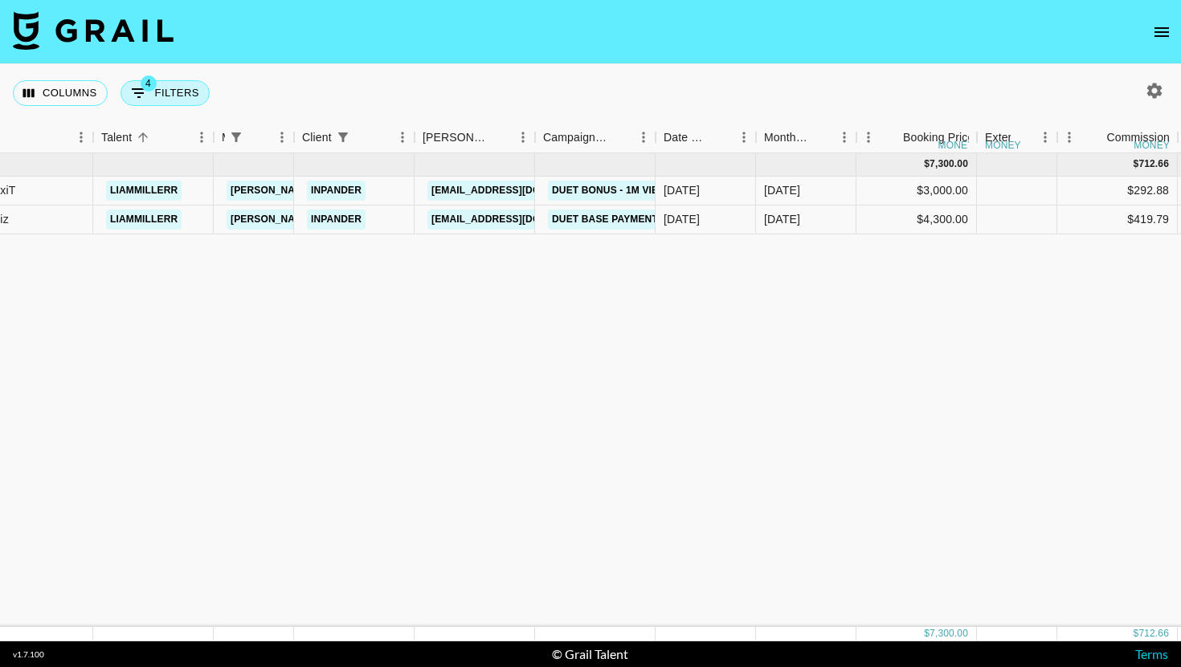
select select "status"
select select "not"
select select "cancelled"
select select "clientId"
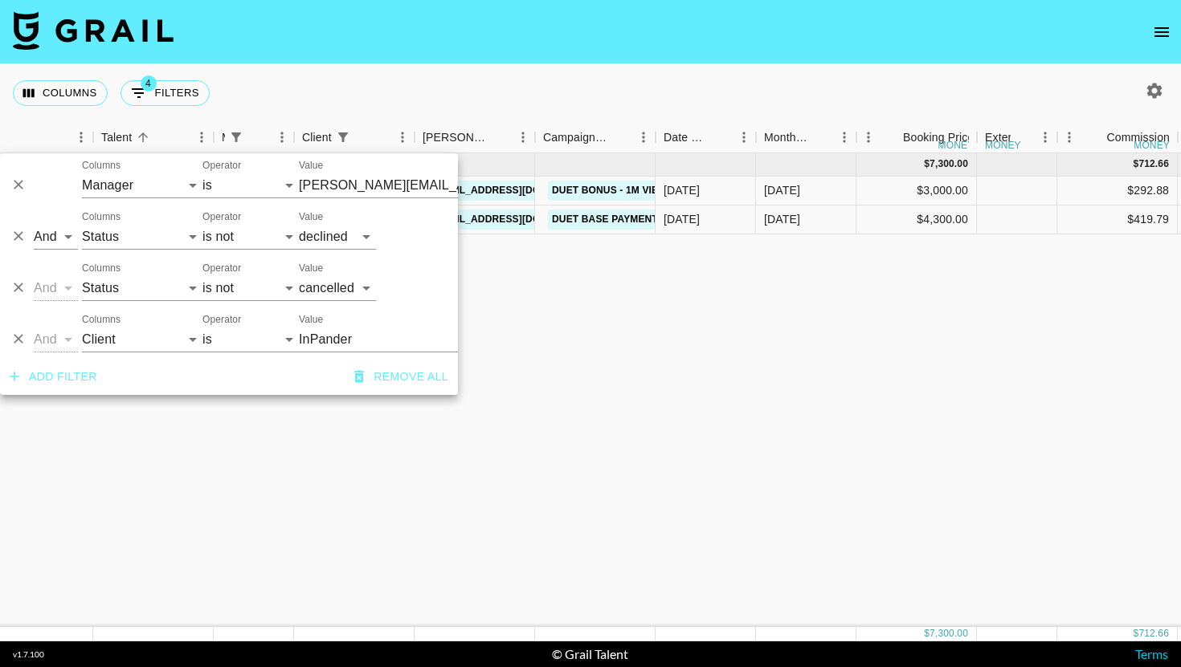
click at [1170, 95] on div at bounding box center [1150, 90] width 59 height 27
click at [1161, 95] on icon "button" at bounding box center [1153, 90] width 19 height 19
select select "[DATE]"
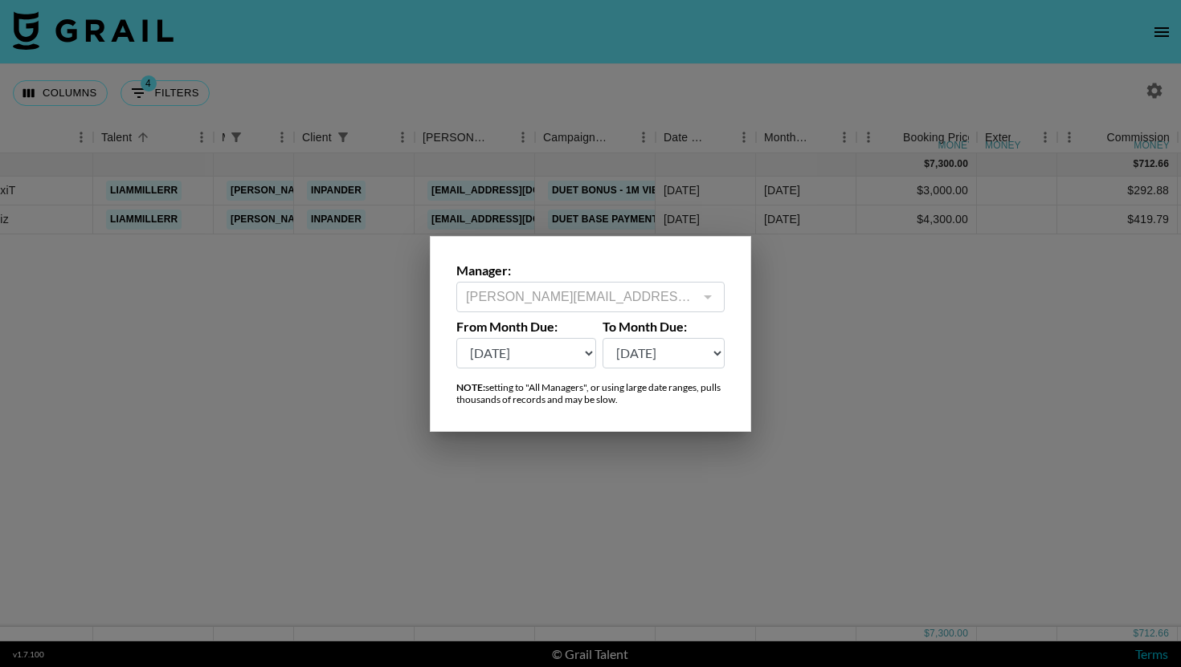
click at [577, 365] on select "[DATE] Aug '[DATE] Jun '[DATE] Apr '[DATE] Feb '[DATE] Dec '[DATE] Oct '[DATE] …" at bounding box center [526, 353] width 140 height 31
click at [650, 359] on select "[DATE] Aug '[DATE] Jun '[DATE] Apr '[DATE] Feb '[DATE] Dec '[DATE] Oct '[DATE] …" at bounding box center [663, 353] width 123 height 31
select select "[DATE]"
click at [778, 500] on div at bounding box center [590, 333] width 1181 height 667
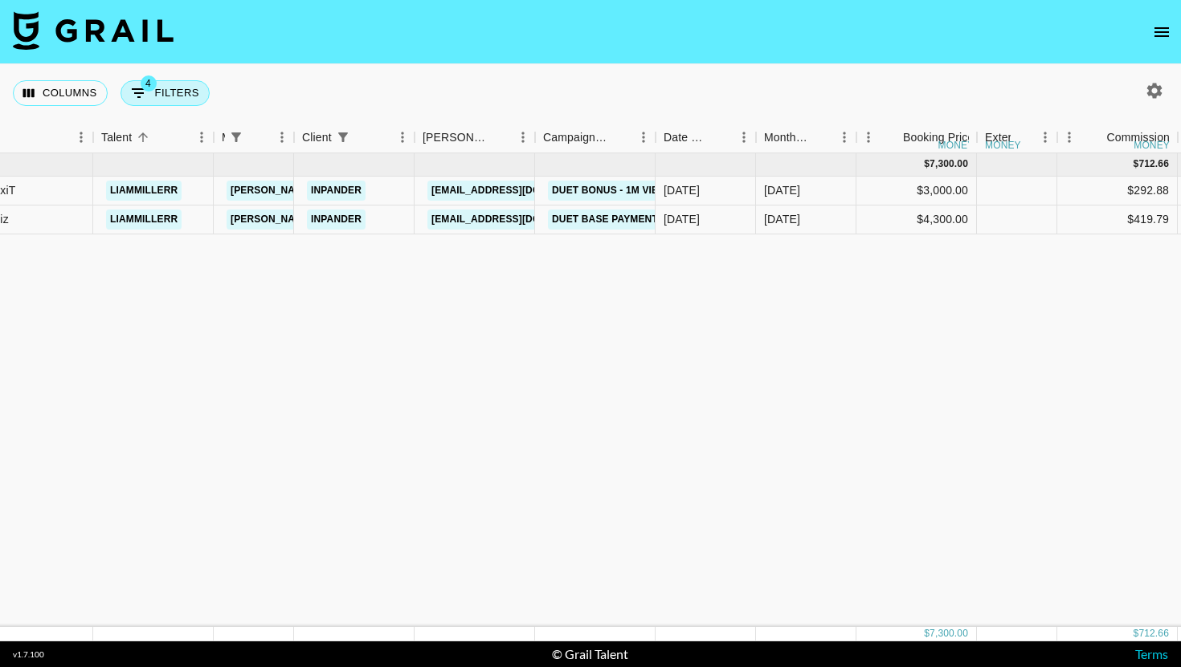
click at [191, 100] on button "4 Filters" at bounding box center [164, 93] width 89 height 26
select select "managerIds"
select select "status"
select select "not"
select select "declined"
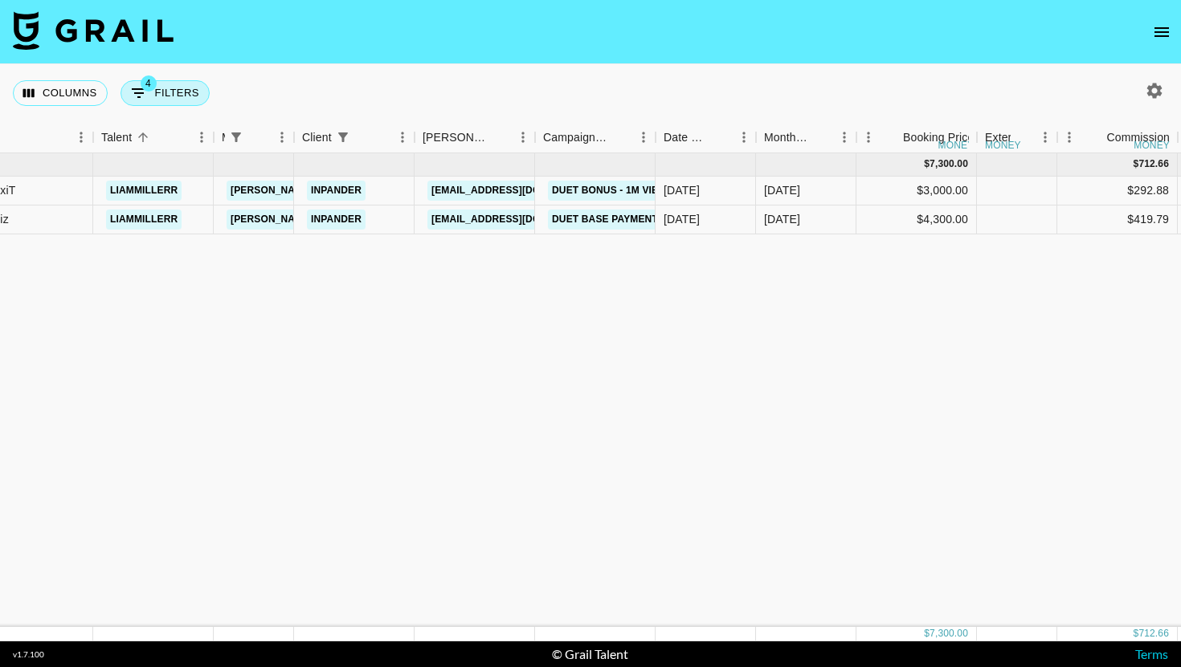
select select "status"
select select "not"
select select "cancelled"
select select "clientId"
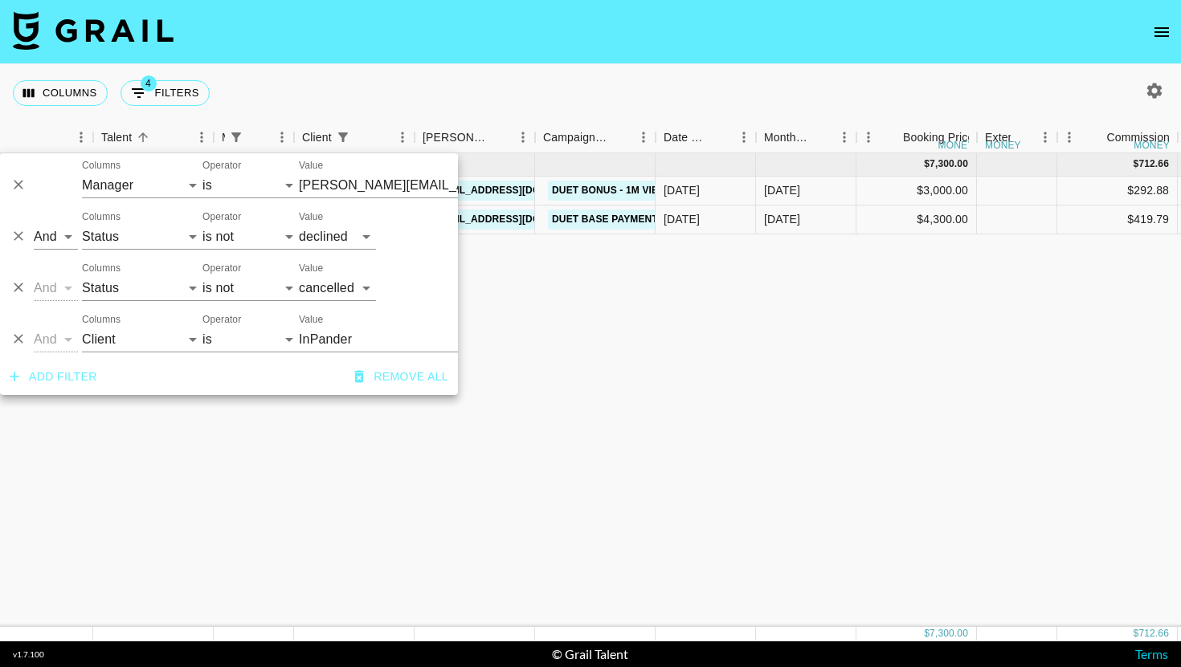
click at [29, 294] on div at bounding box center [18, 281] width 24 height 37
click at [18, 283] on icon "Delete" at bounding box center [18, 287] width 16 height 16
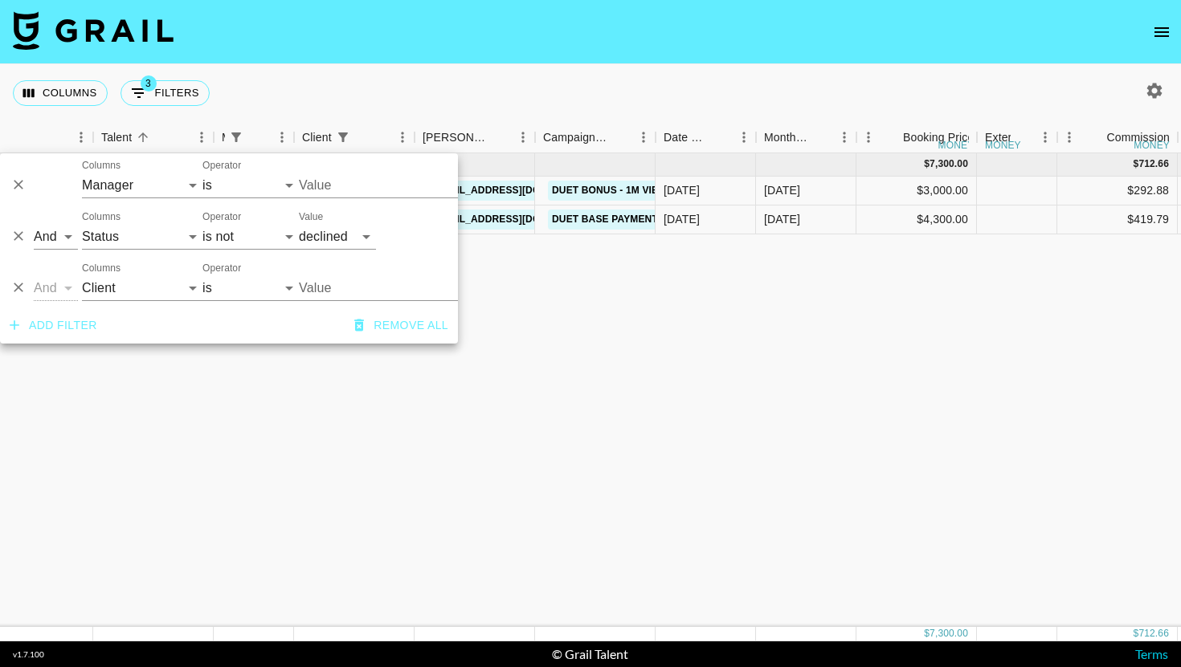
type input "[PERSON_NAME][EMAIL_ADDRESS][DOMAIN_NAME]"
type input "InPander"
click at [18, 239] on icon "Delete" at bounding box center [18, 236] width 16 height 16
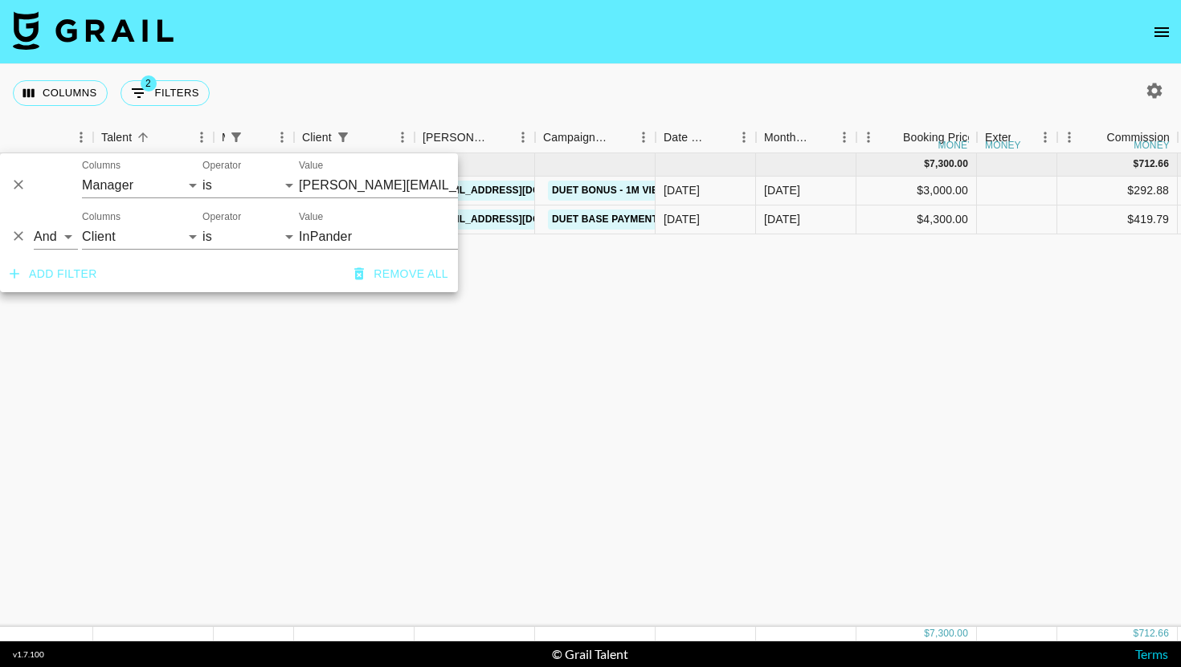
click at [30, 240] on div at bounding box center [18, 229] width 24 height 37
